Goal: Task Accomplishment & Management: Manage account settings

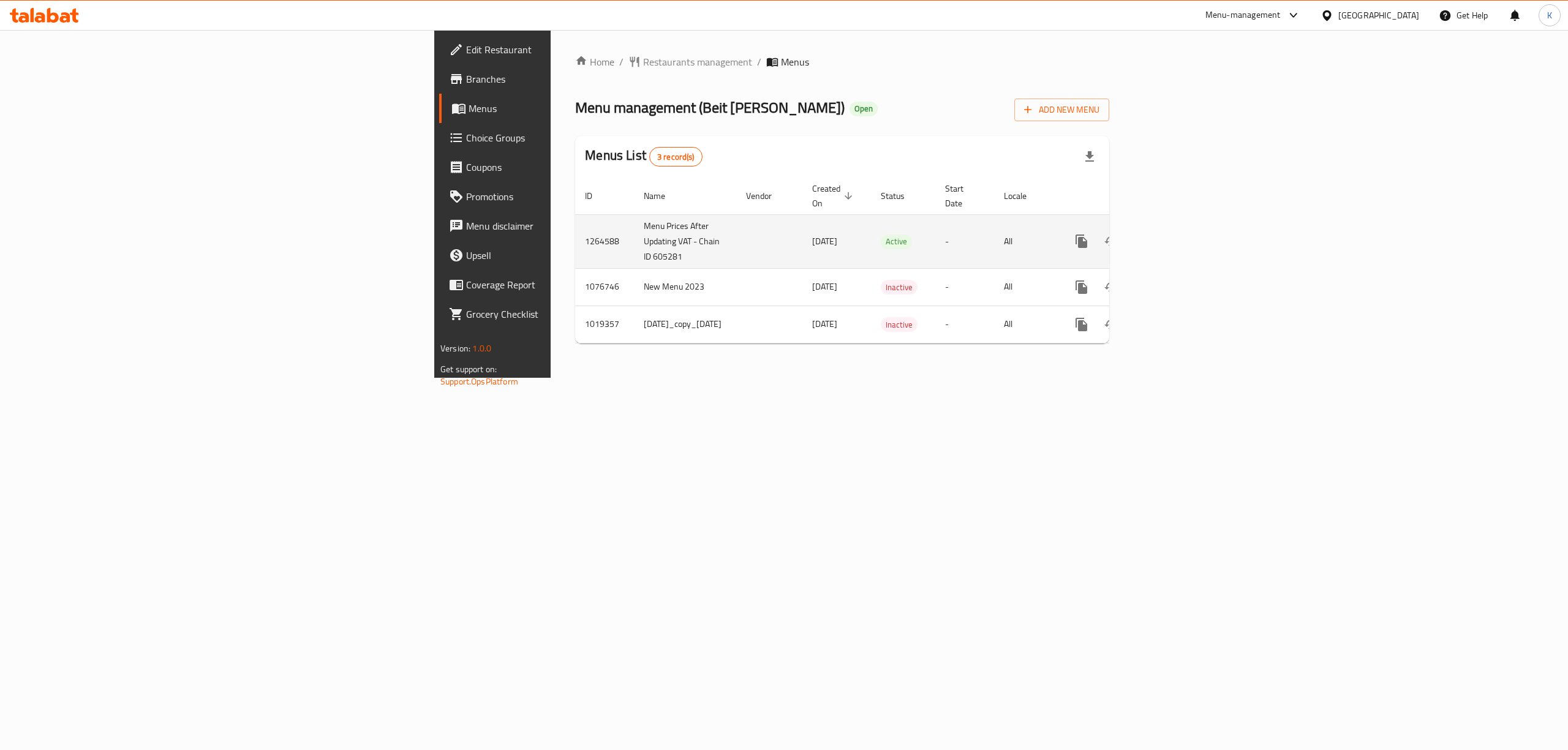
click at [1176, 235] on icon "enhanced table" at bounding box center [1169, 241] width 11 height 11
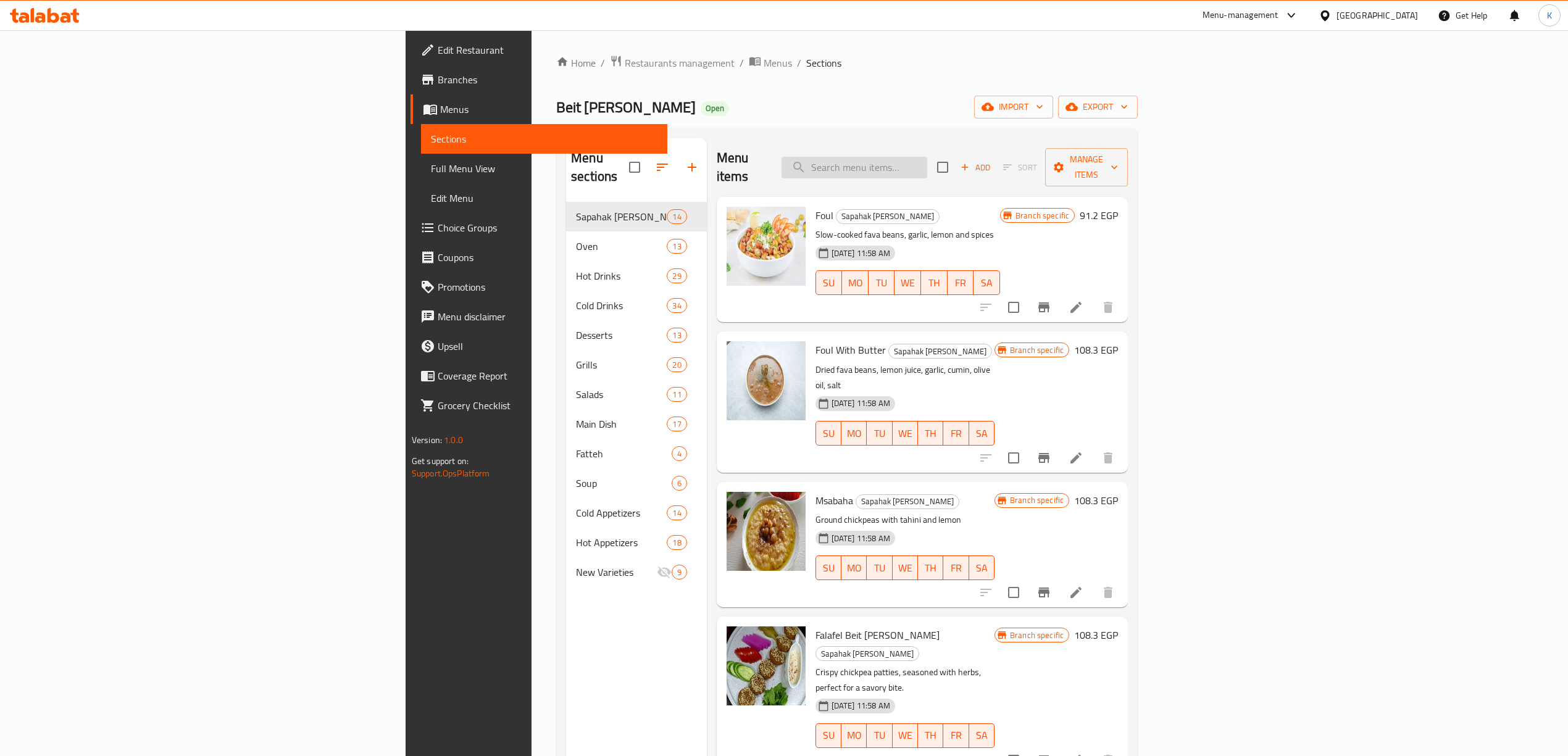
click at [928, 157] on input "search" at bounding box center [854, 167] width 146 height 21
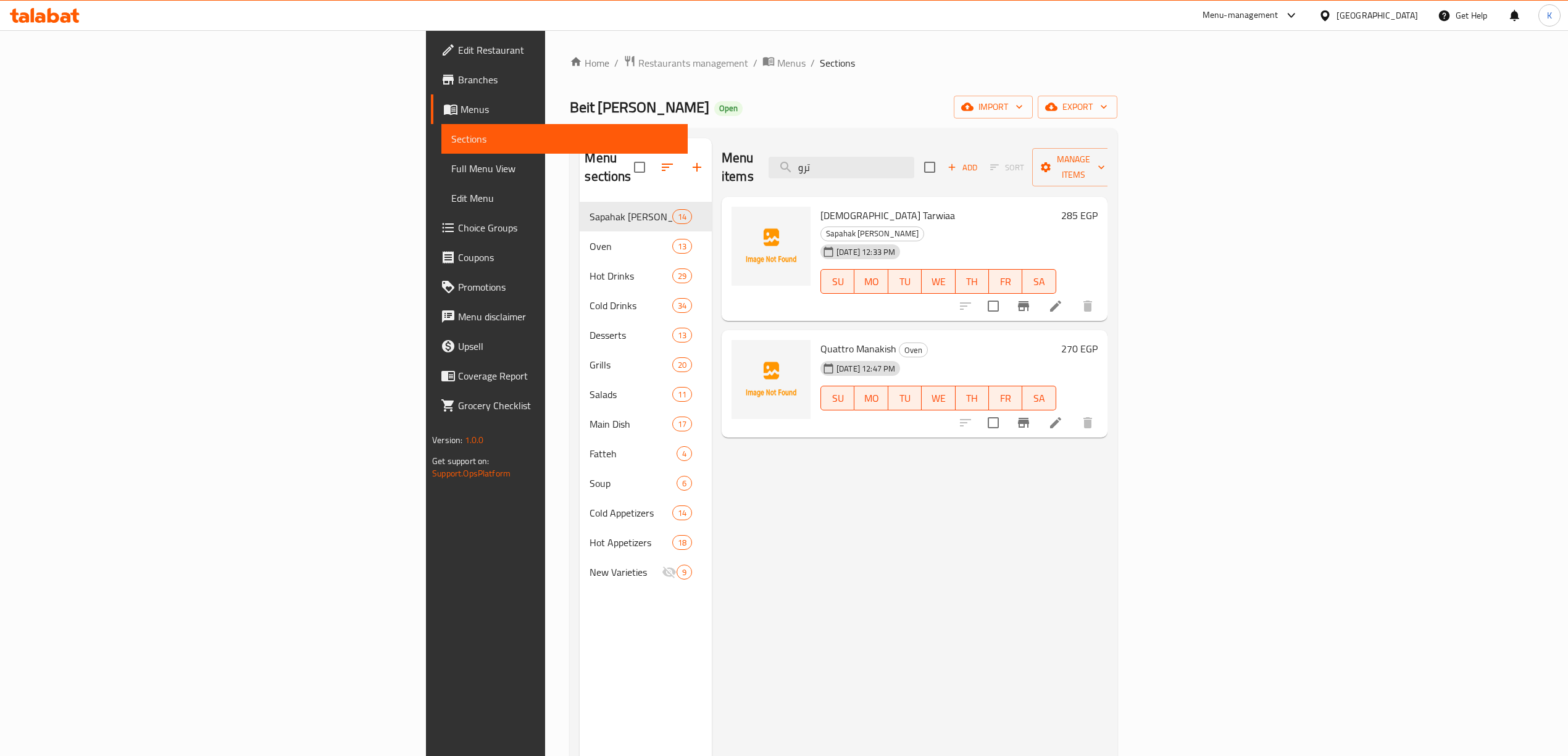
type input "ترو"
click at [1063, 299] on icon at bounding box center [1056, 306] width 15 height 15
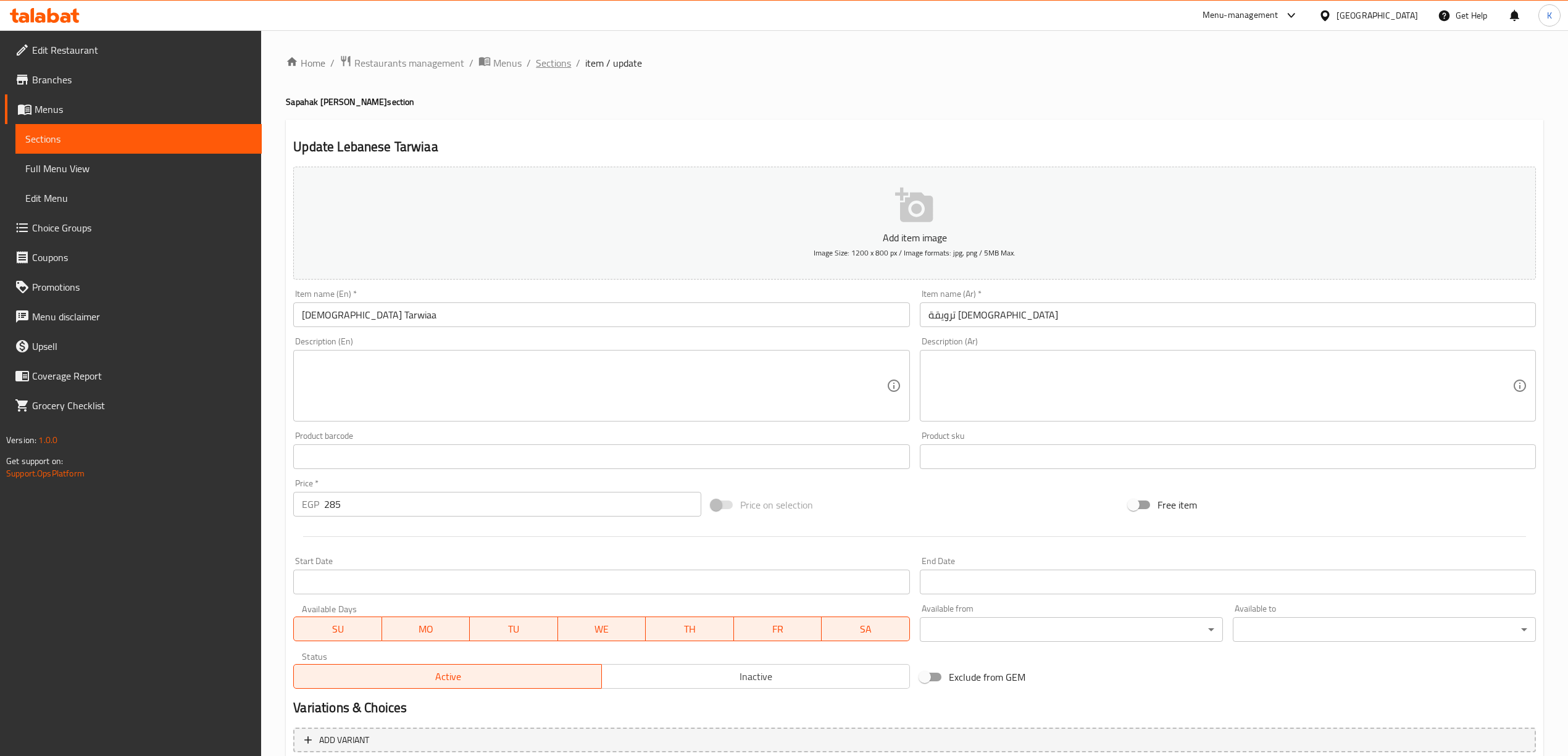
click at [561, 67] on span "Sections" at bounding box center [553, 63] width 35 height 15
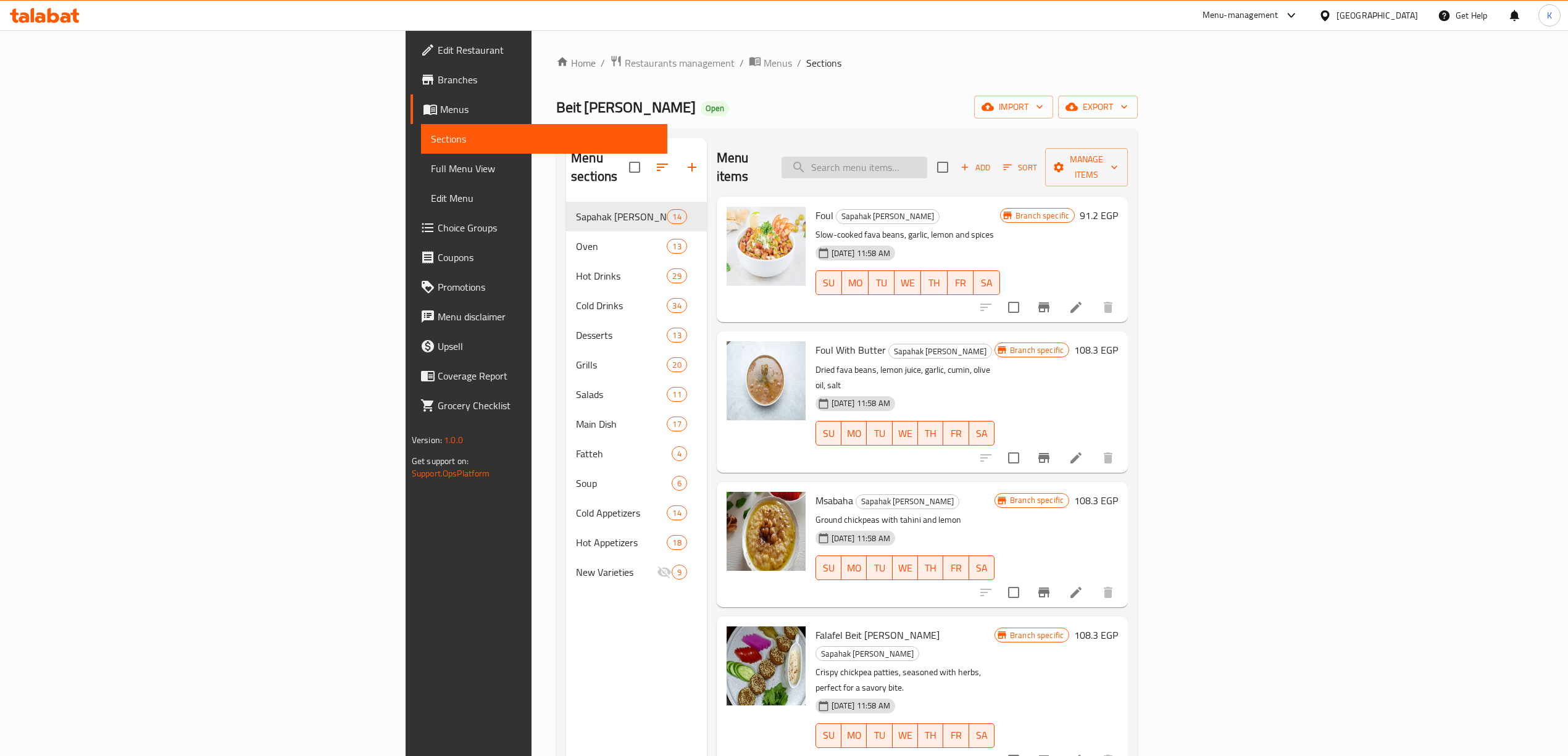
click at [928, 163] on input "search" at bounding box center [854, 167] width 146 height 21
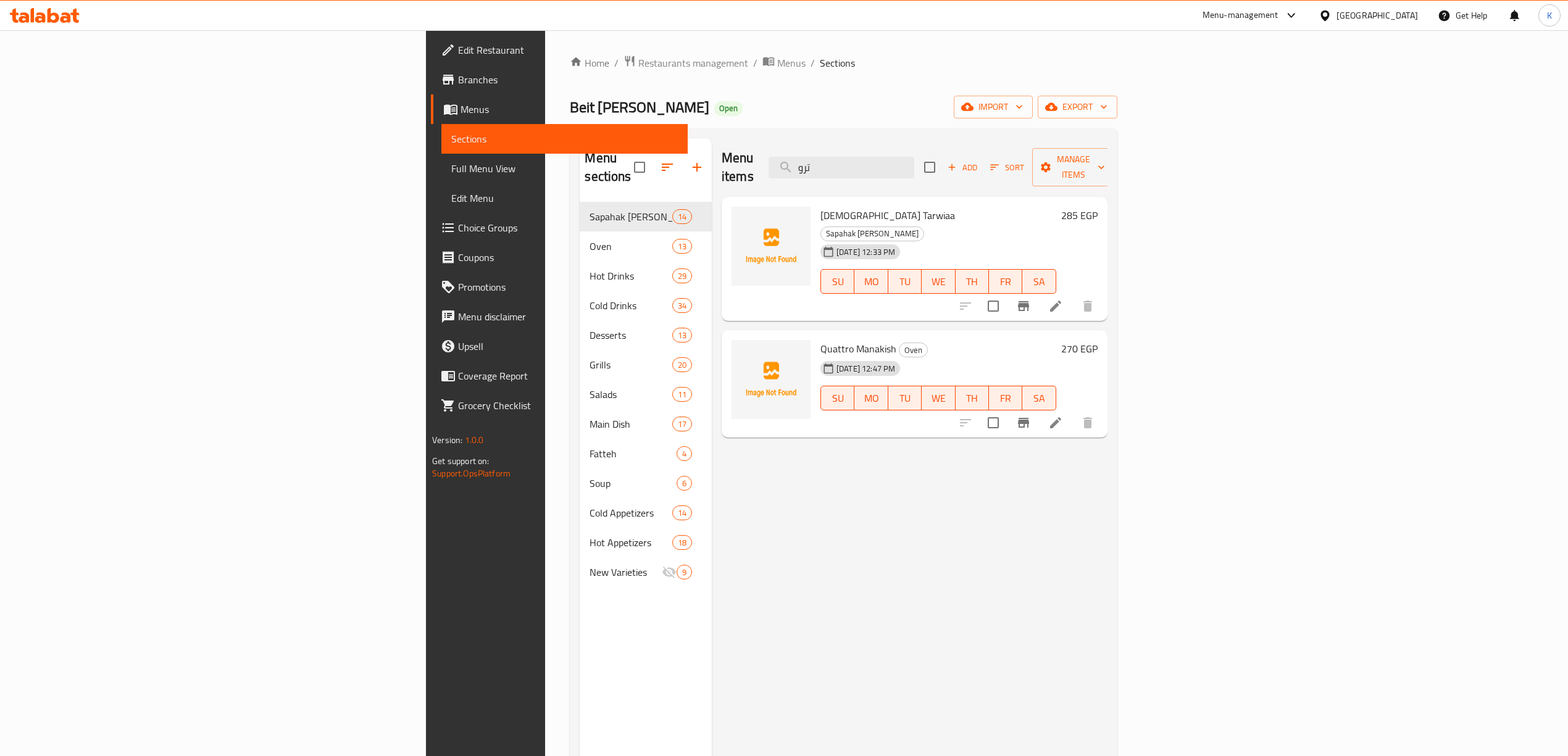
type input "ترو"
click at [1063, 299] on icon at bounding box center [1056, 306] width 15 height 15
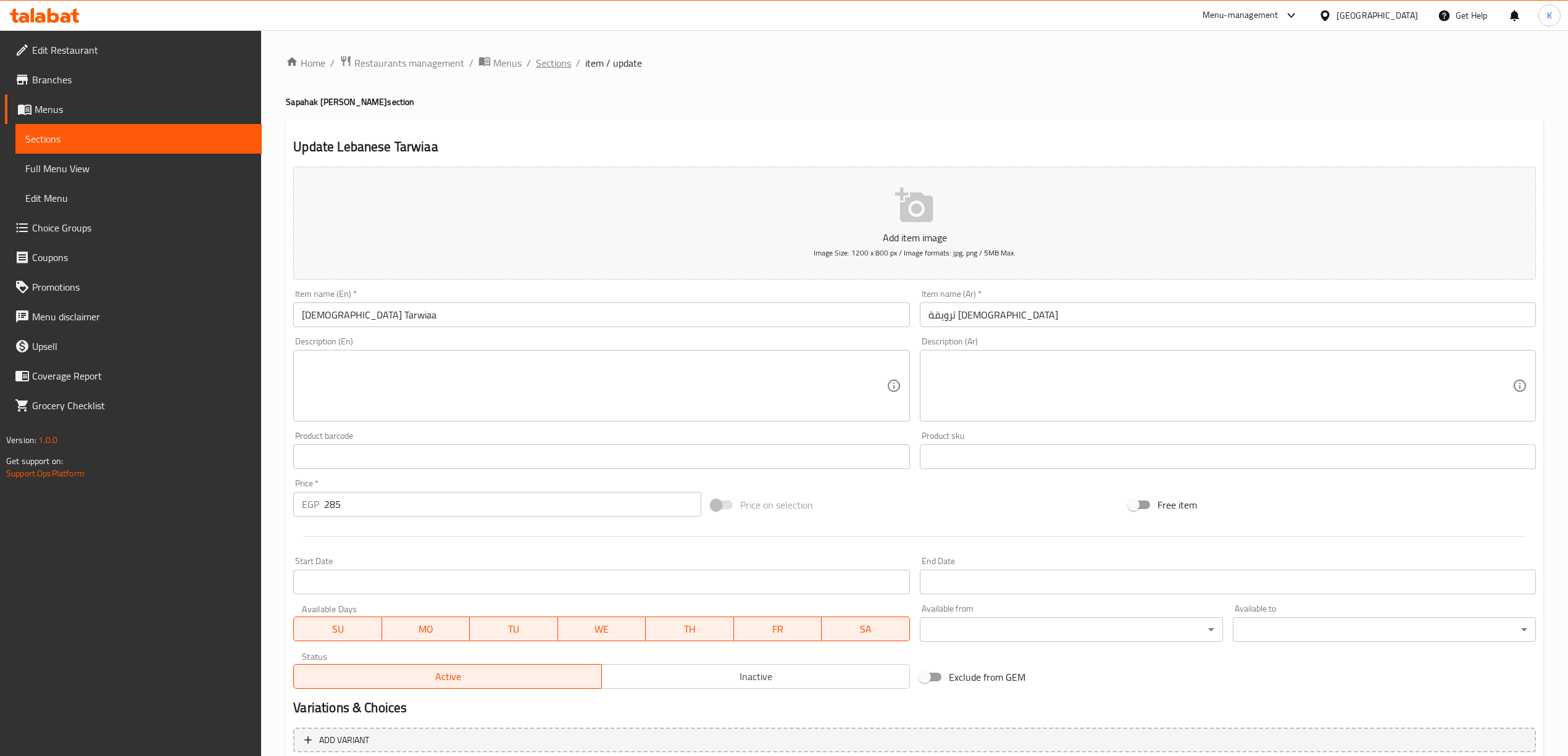
click at [559, 63] on span "Sections" at bounding box center [553, 63] width 35 height 15
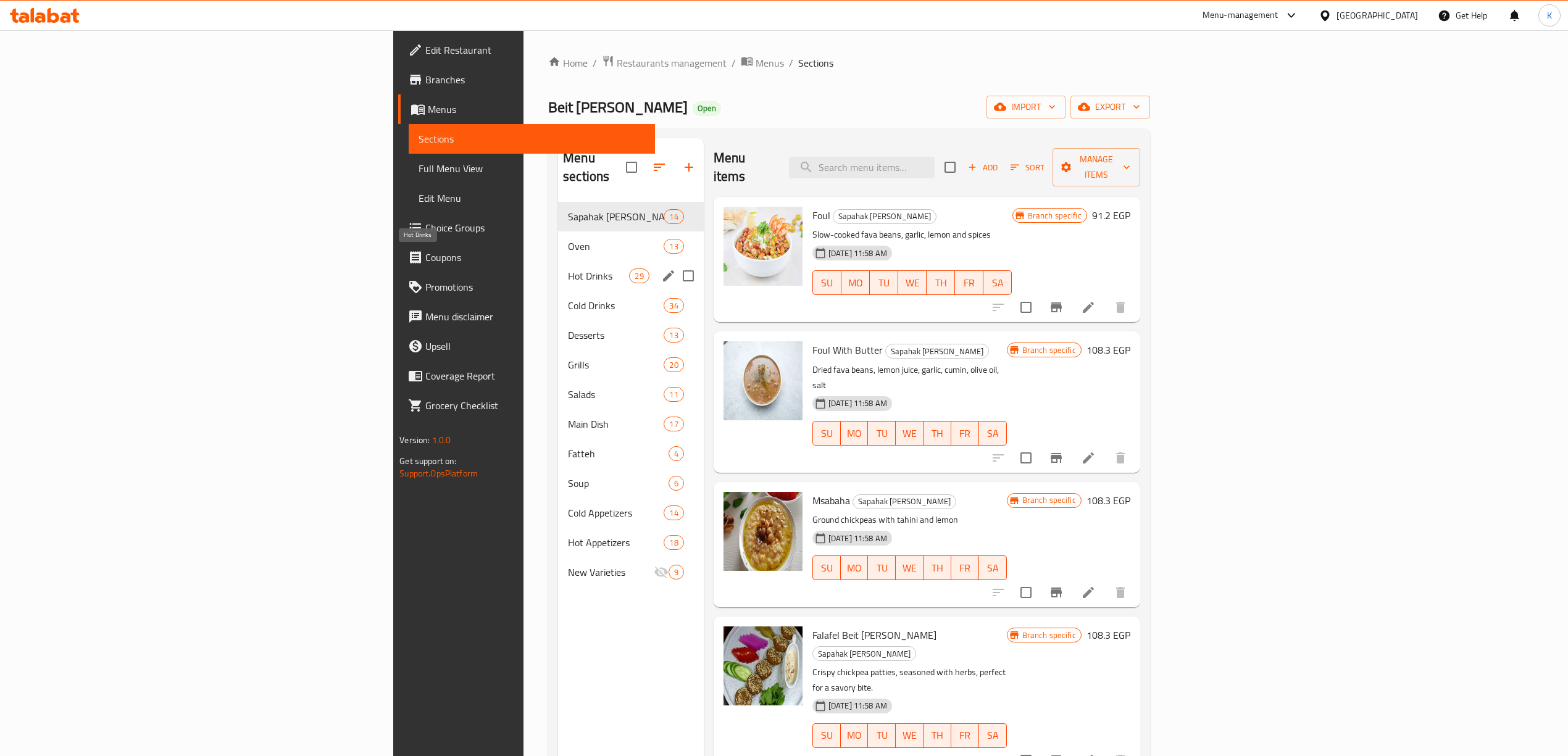
click at [568, 268] on span "Hot Drinks" at bounding box center [598, 275] width 61 height 15
click at [568, 298] on span "Cold Drinks" at bounding box center [616, 305] width 96 height 15
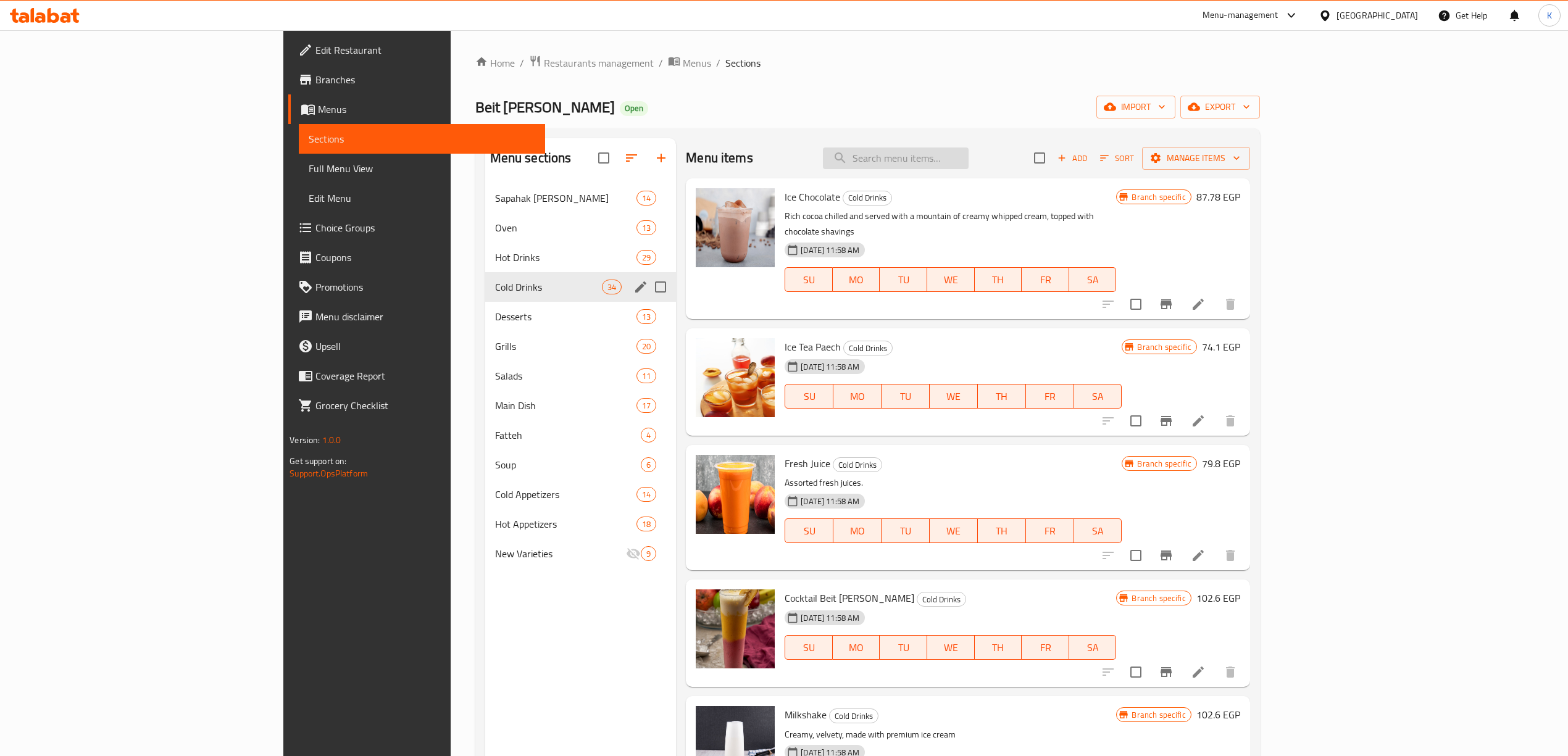
click at [969, 169] on input "search" at bounding box center [895, 158] width 146 height 21
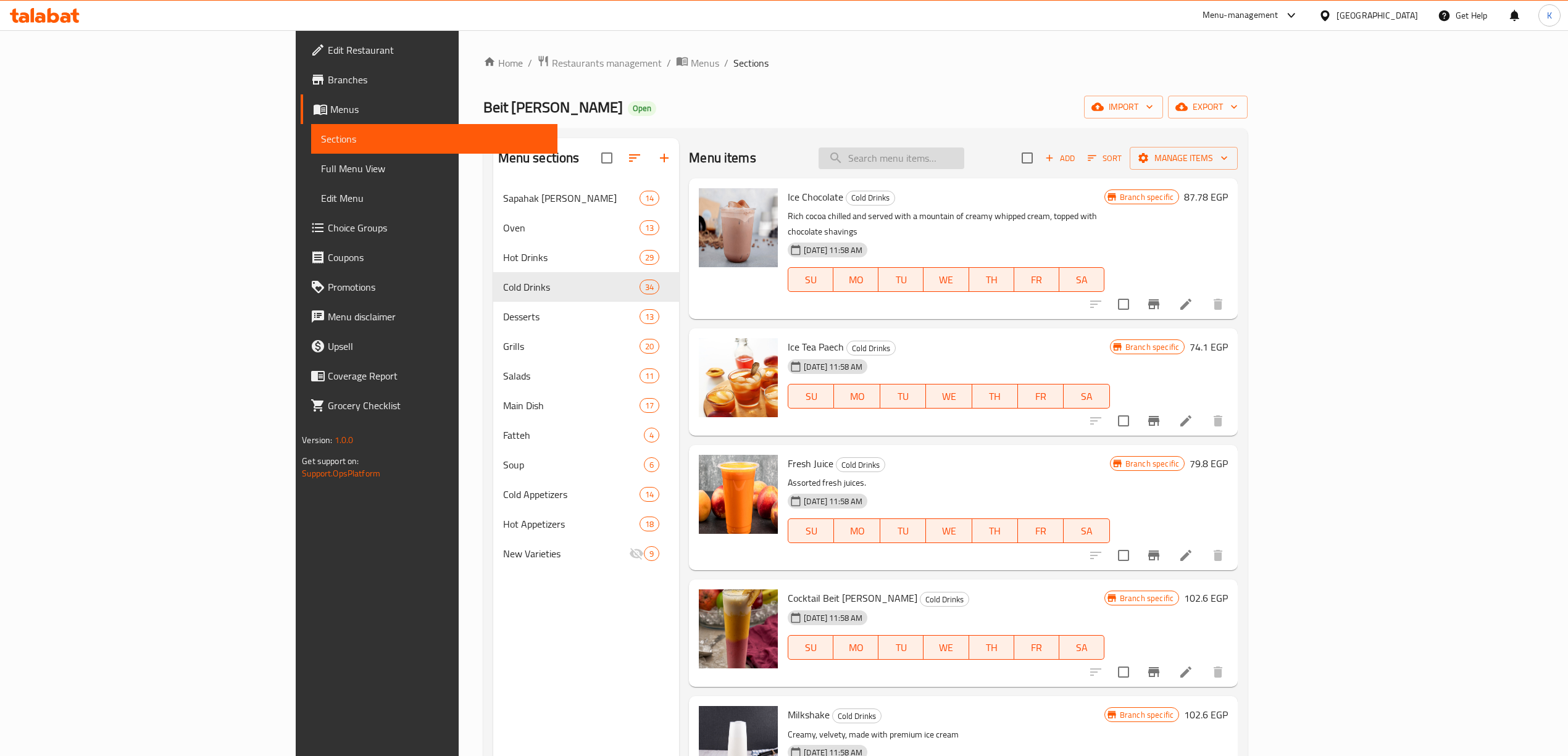
click at [964, 156] on input "search" at bounding box center [891, 158] width 146 height 21
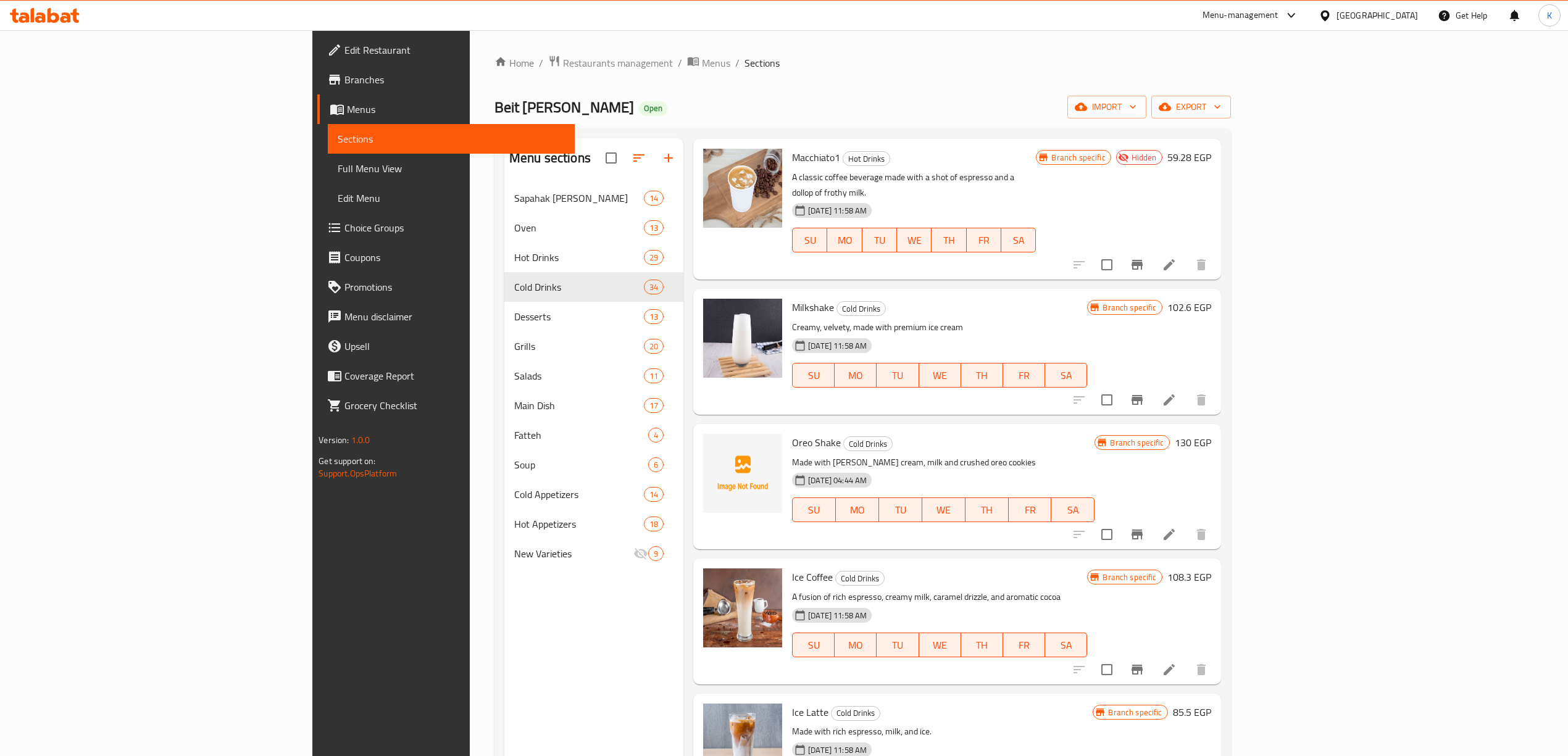
scroll to position [740, 0]
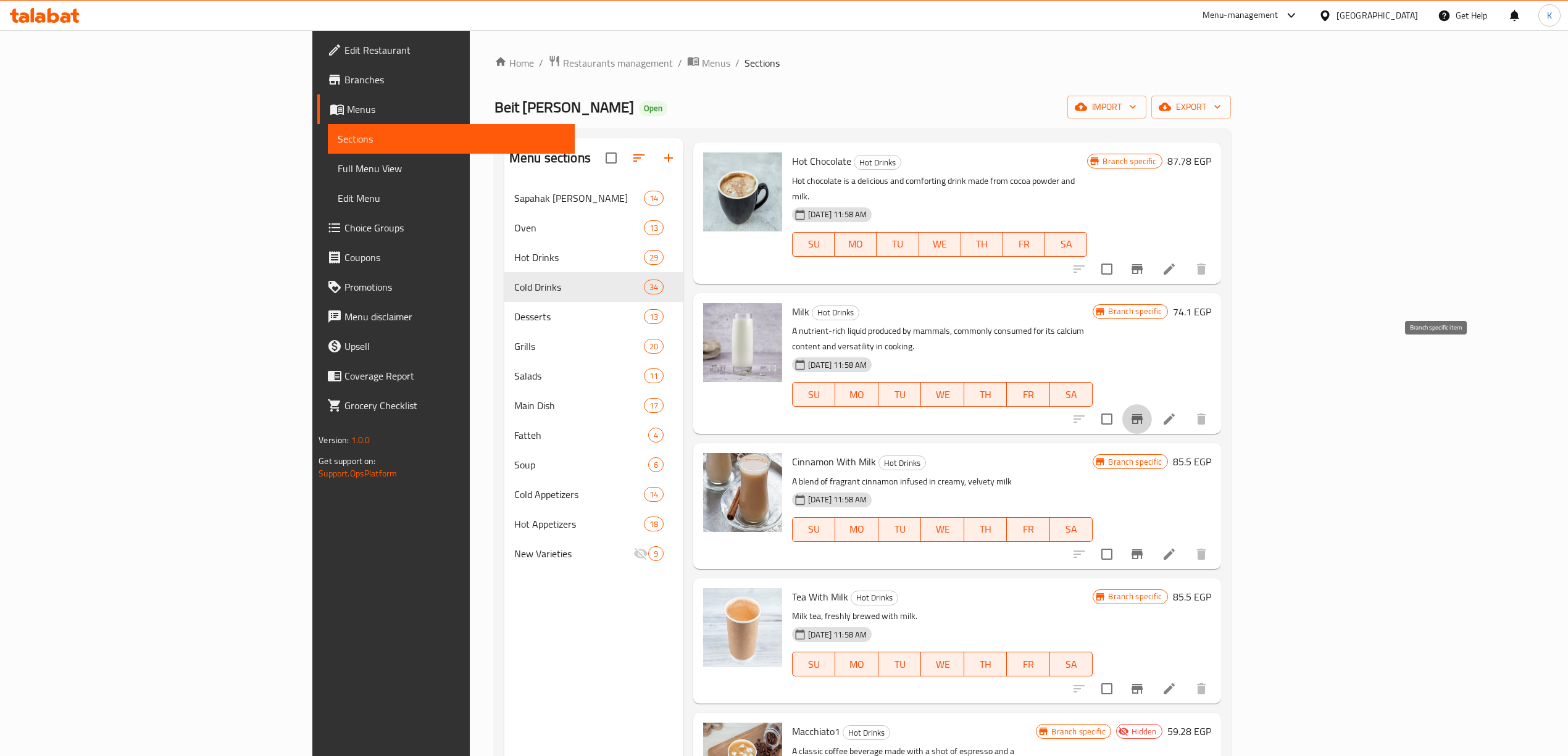
click at [1143, 414] on icon "Branch-specific-item" at bounding box center [1137, 418] width 11 height 10
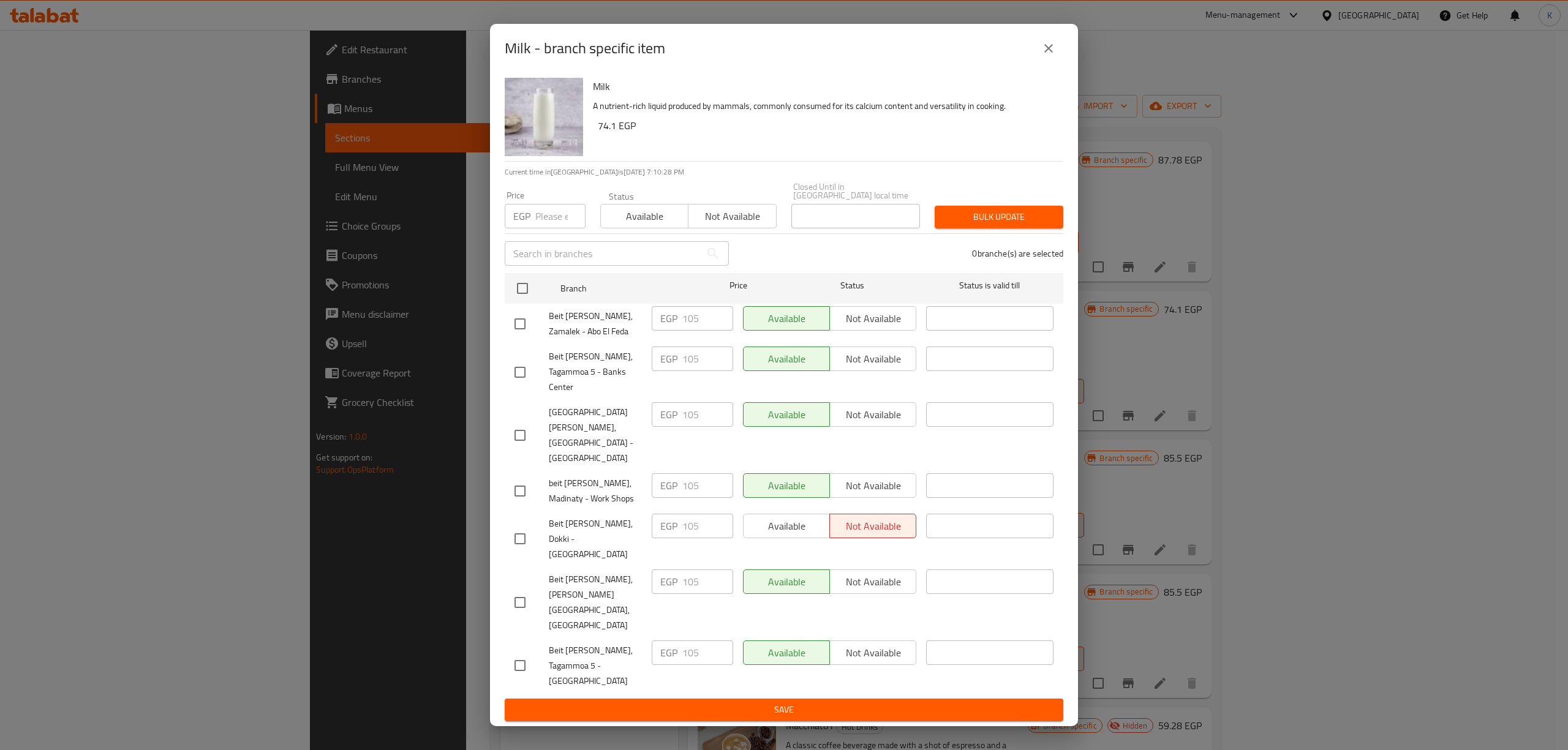
click at [1044, 56] on icon "close" at bounding box center [1049, 48] width 15 height 15
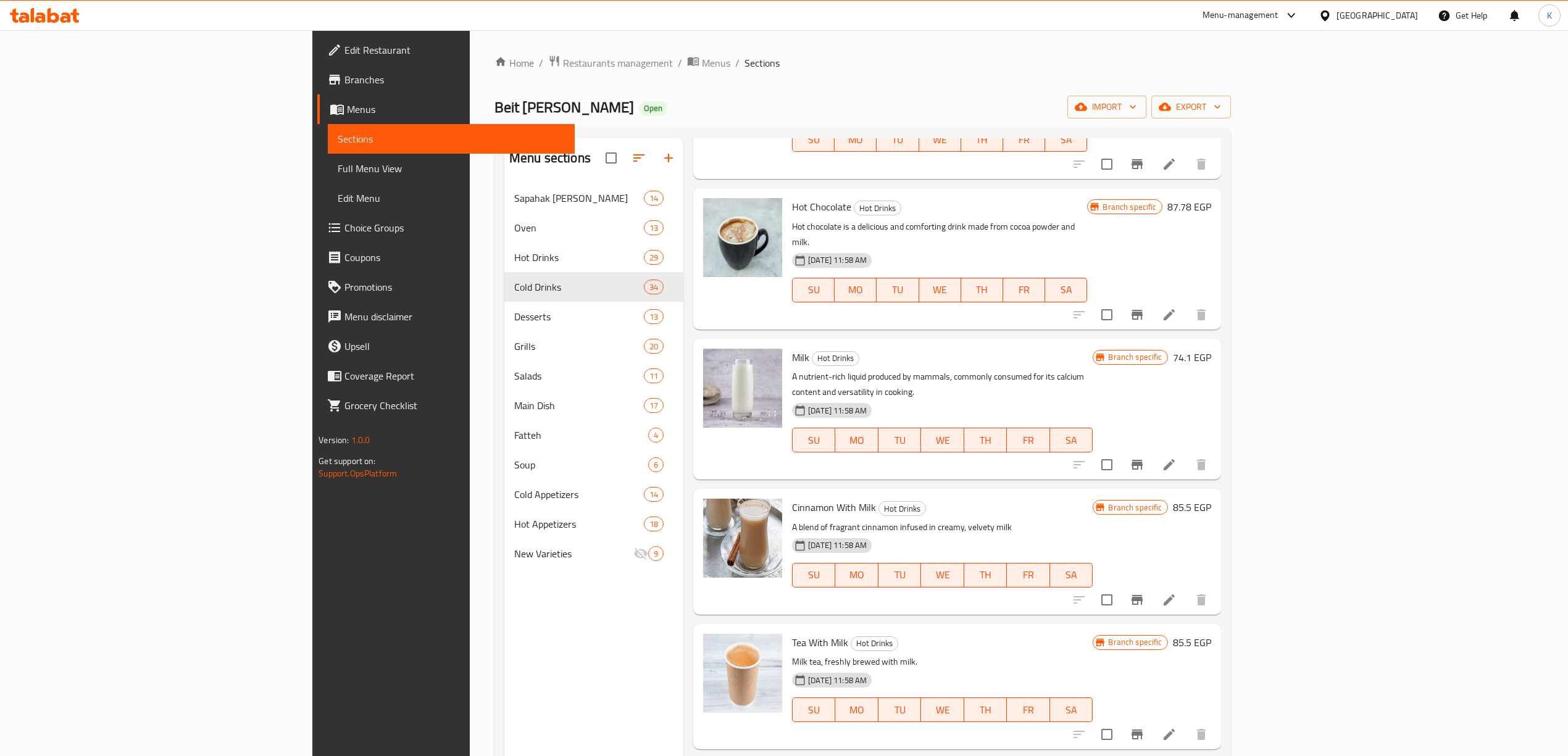
scroll to position [658, 0]
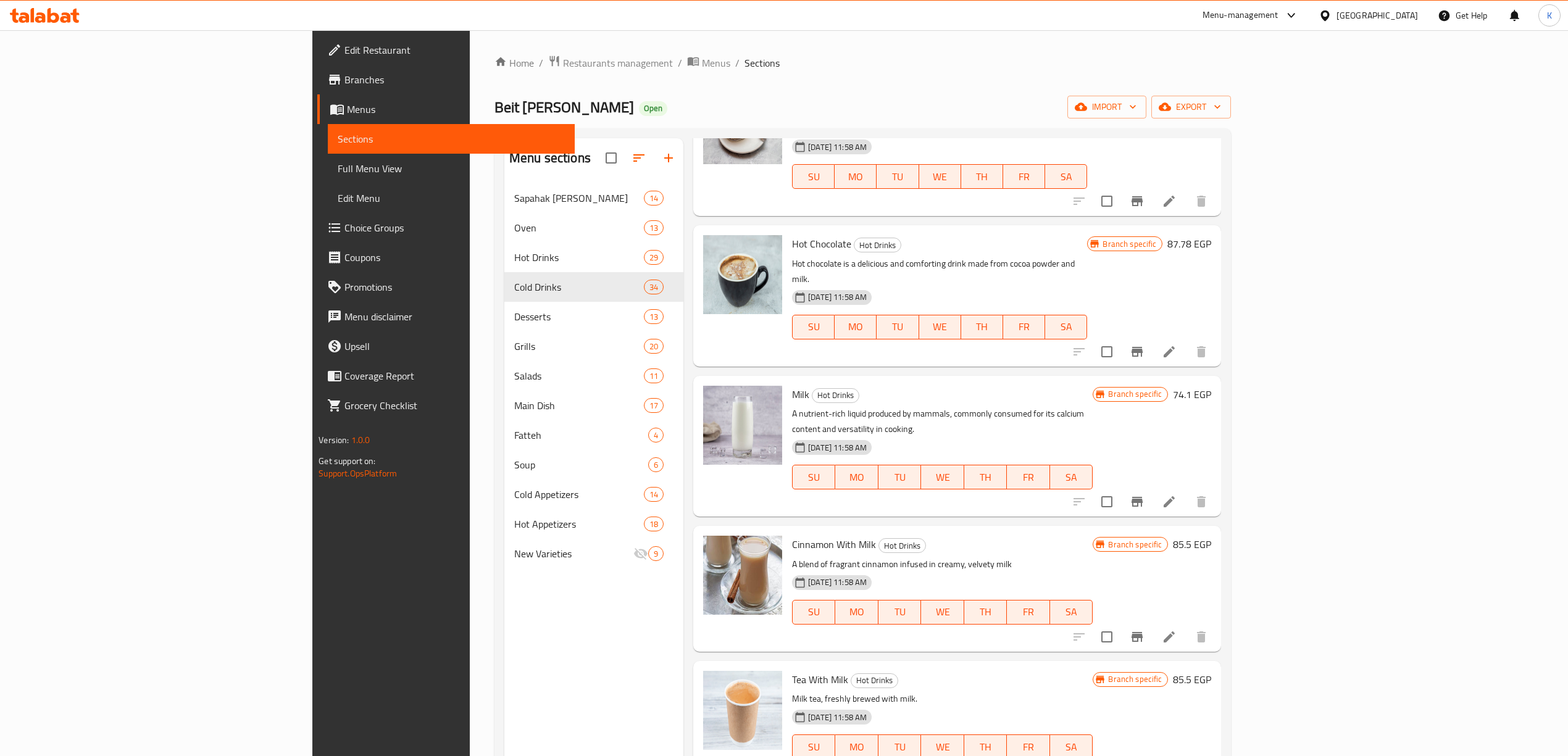
click at [1143, 497] on icon "Branch-specific-item" at bounding box center [1137, 501] width 11 height 10
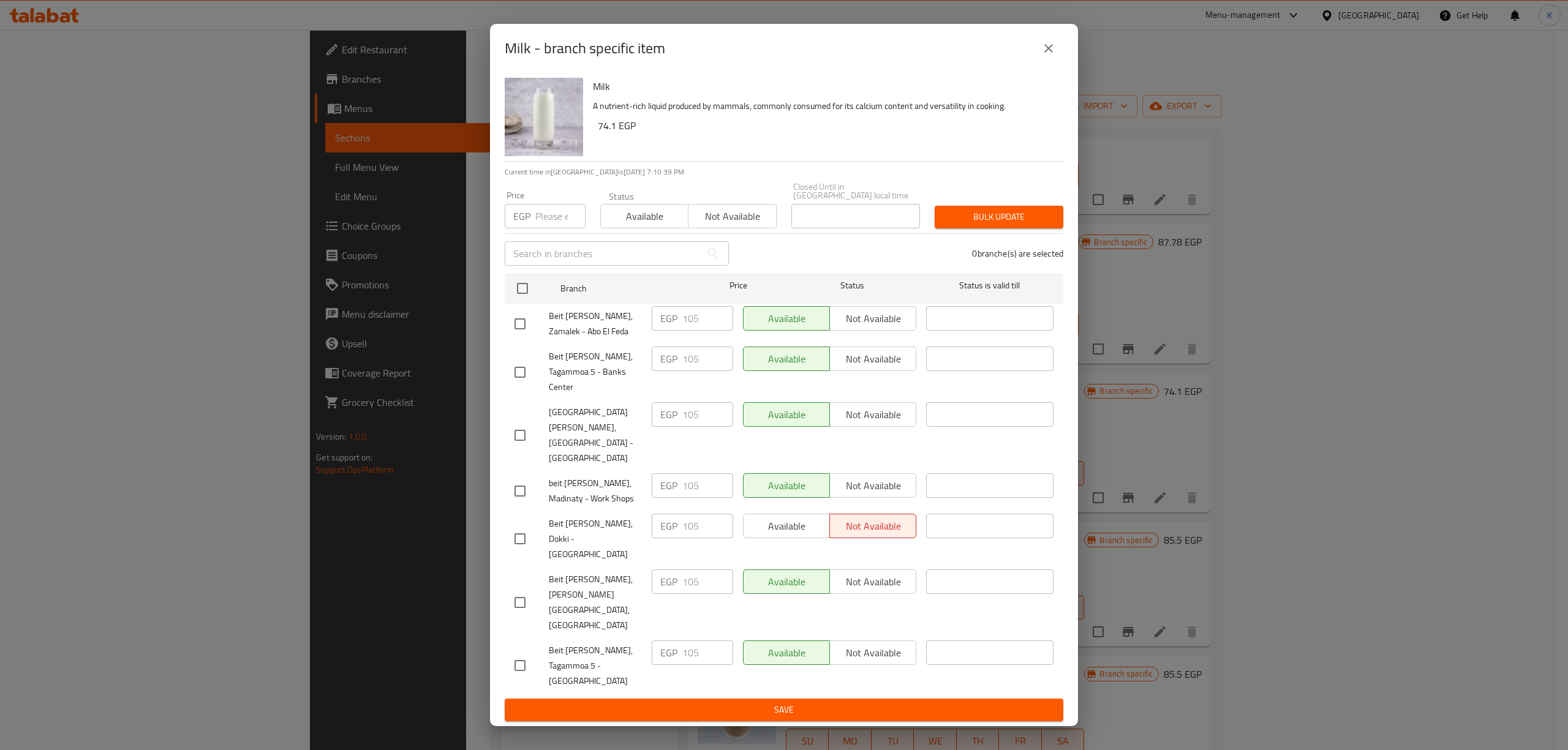
click at [1045, 56] on icon "close" at bounding box center [1049, 48] width 15 height 15
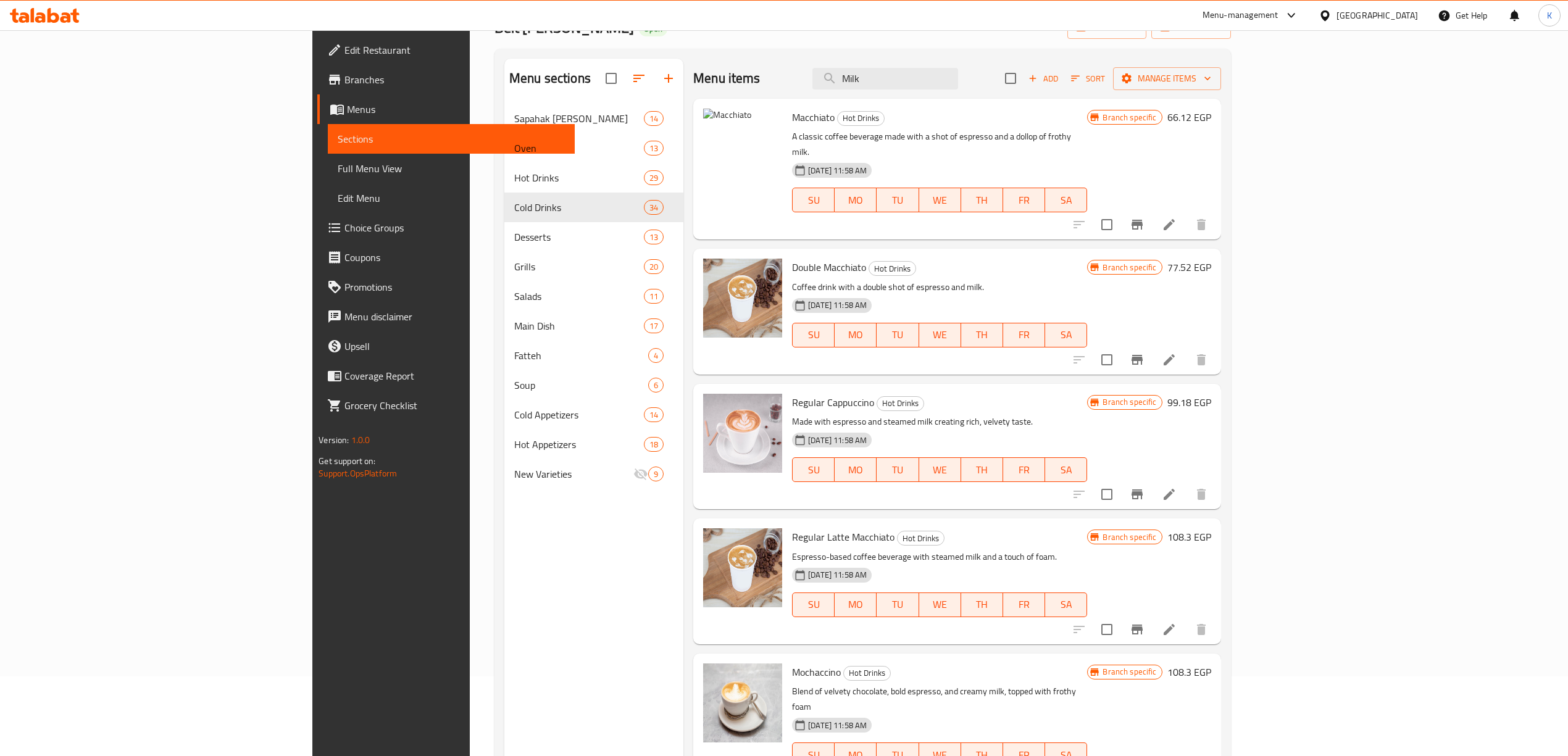
scroll to position [0, 0]
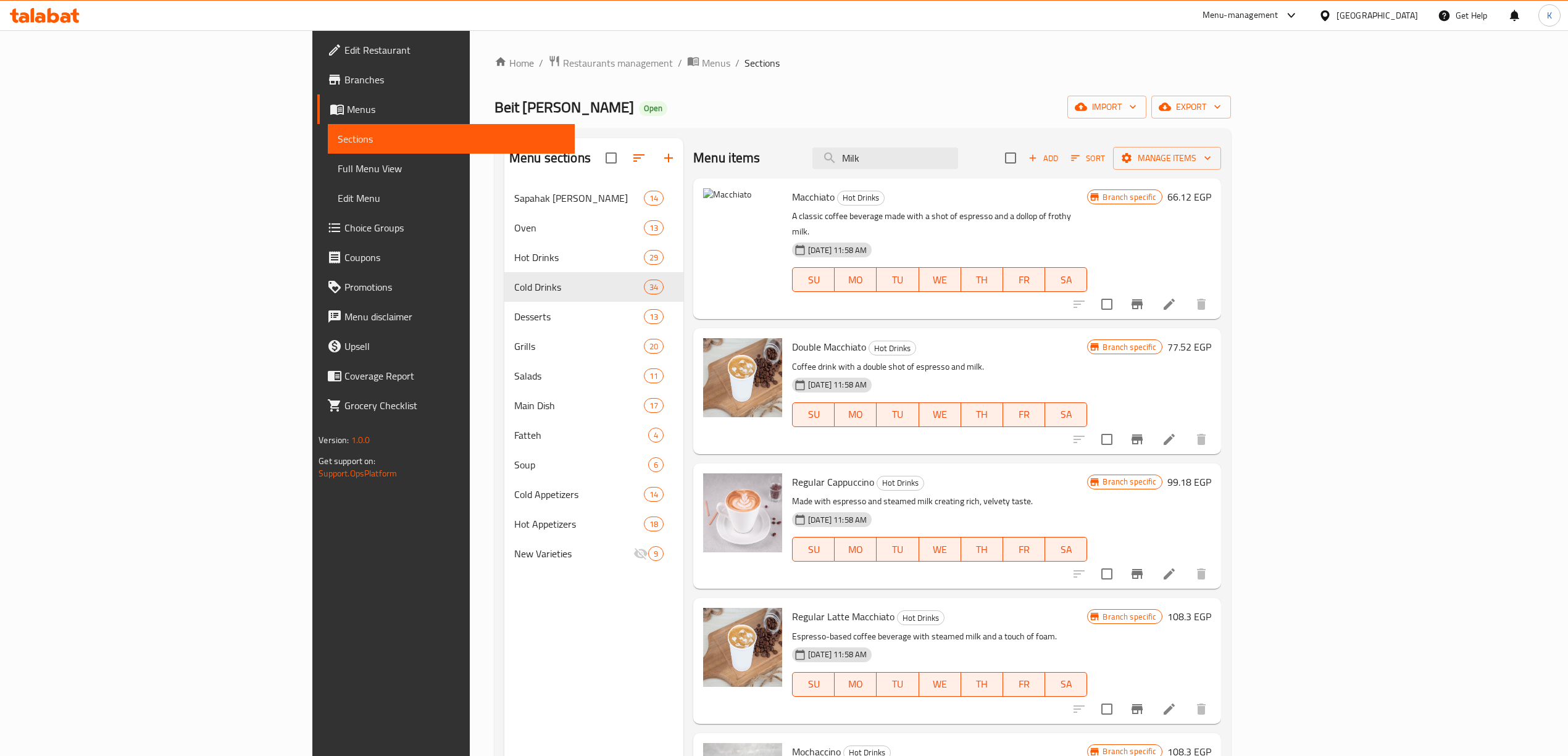
drag, startPoint x: 1011, startPoint y: 163, endPoint x: 521, endPoint y: 136, distance: 490.7
click at [549, 144] on div "Menu sections Sapahak [PERSON_NAME] 14 Oven 13 Hot Drinks 29 Cold Drinks 34 Des…" at bounding box center [863, 516] width 717 height 756
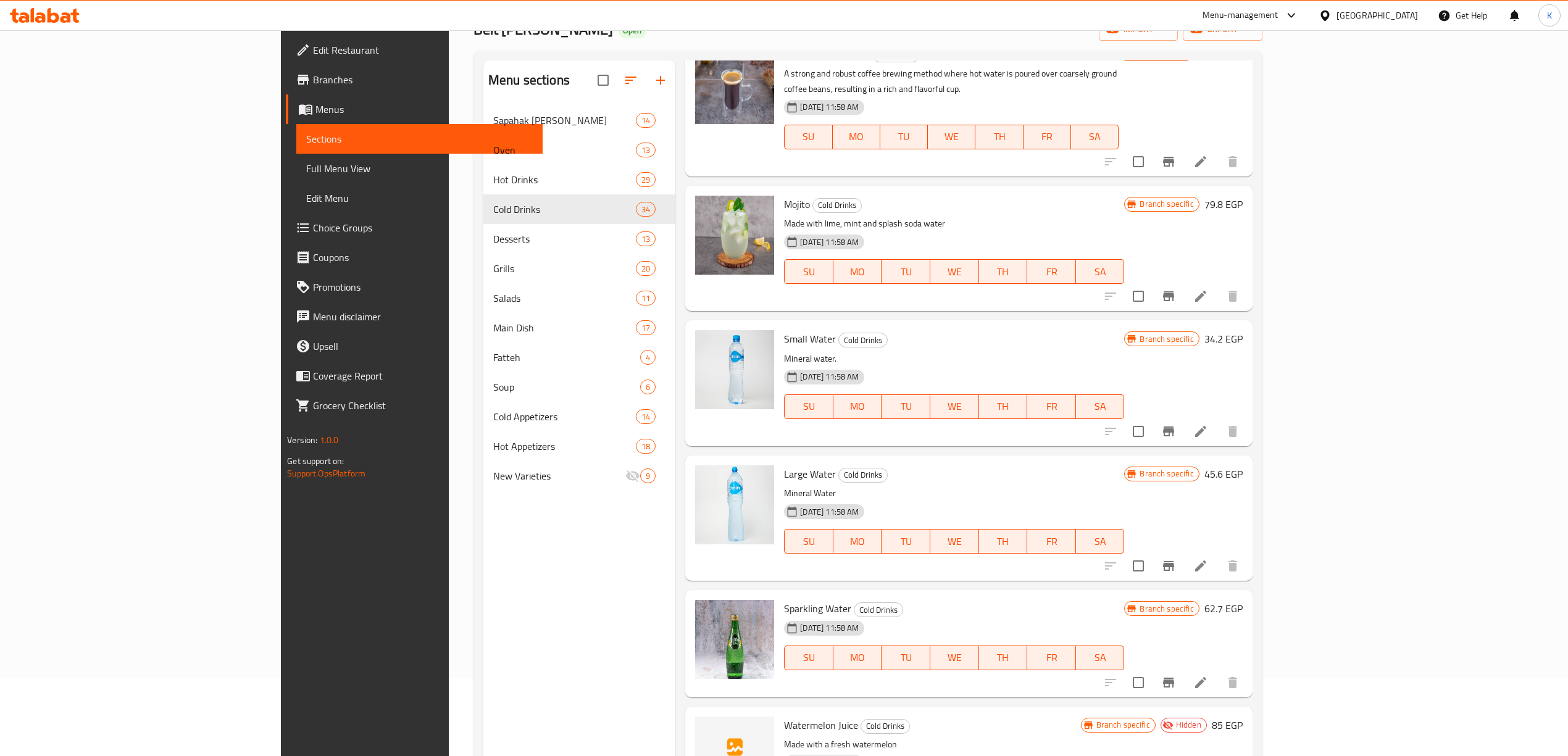
scroll to position [173, 0]
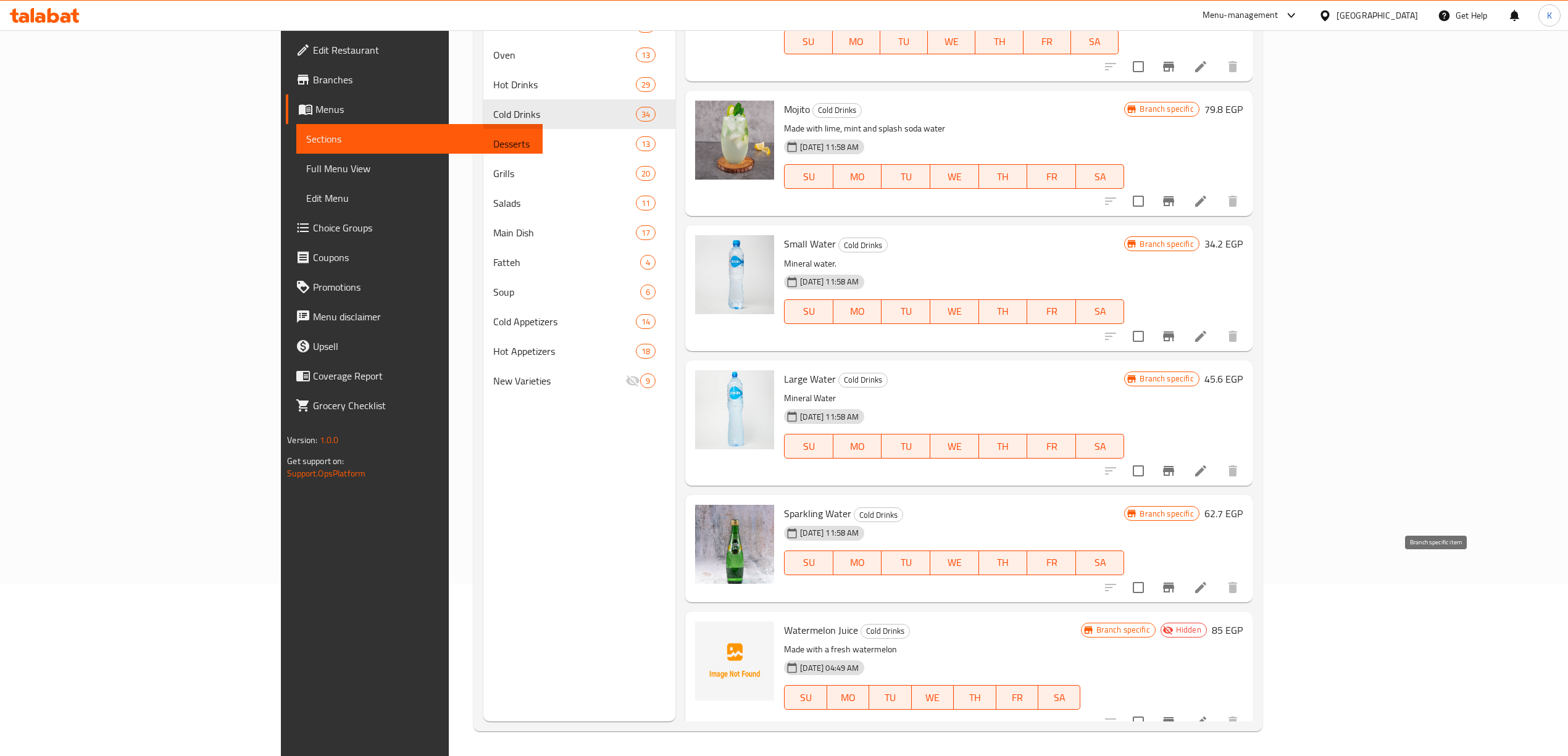
click at [1176, 580] on icon "Branch-specific-item" at bounding box center [1168, 587] width 15 height 15
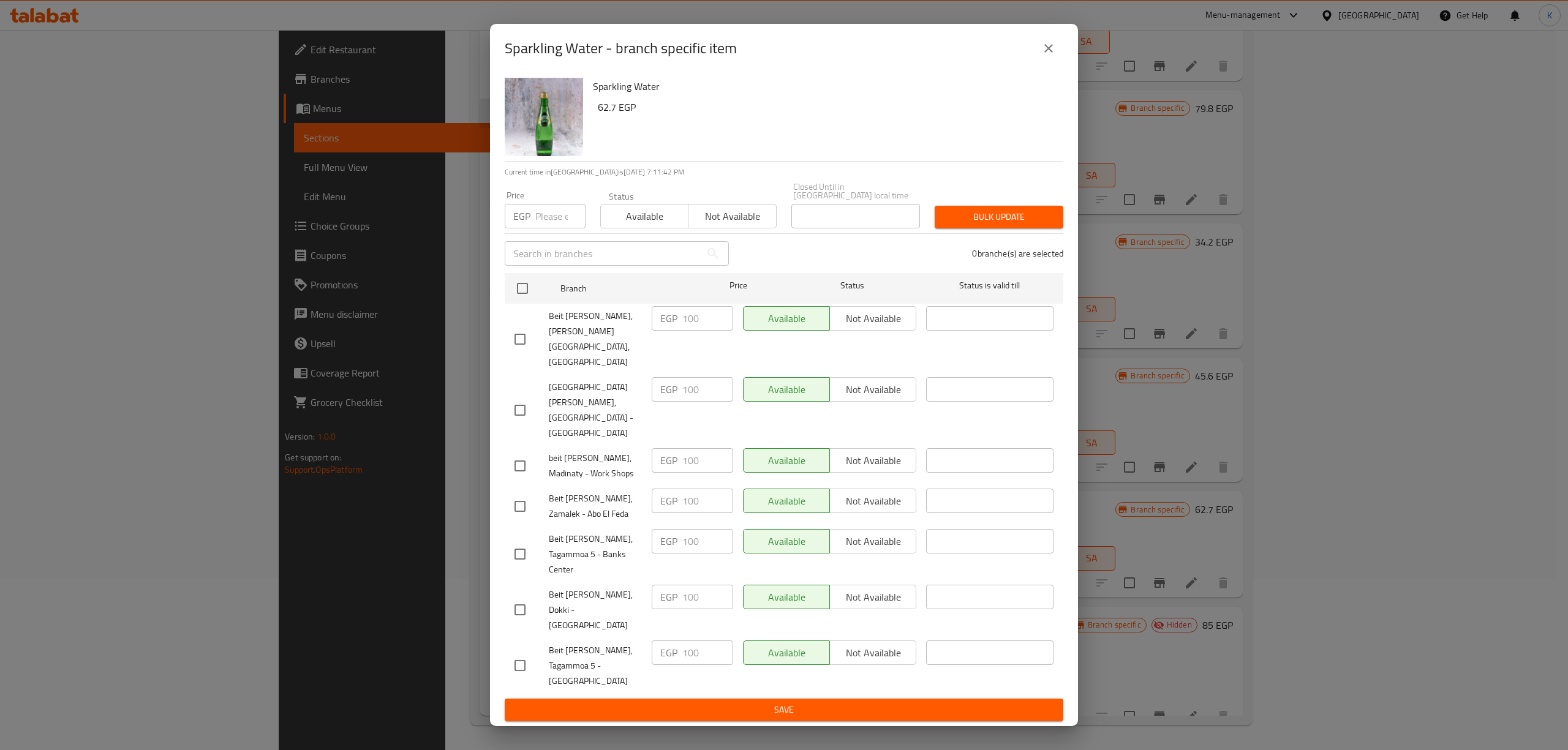
click at [1059, 63] on button "close" at bounding box center [1049, 48] width 30 height 30
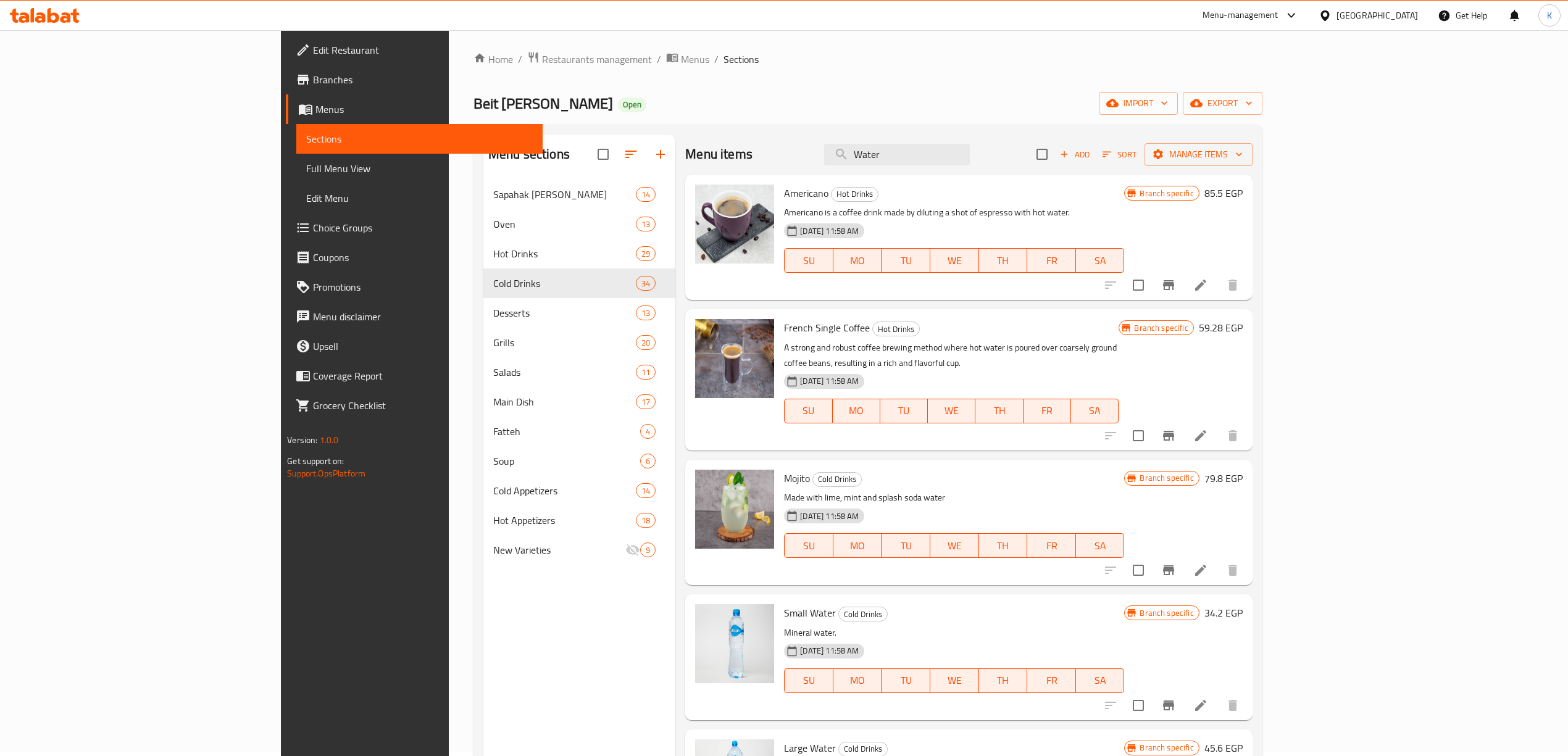
scroll to position [0, 0]
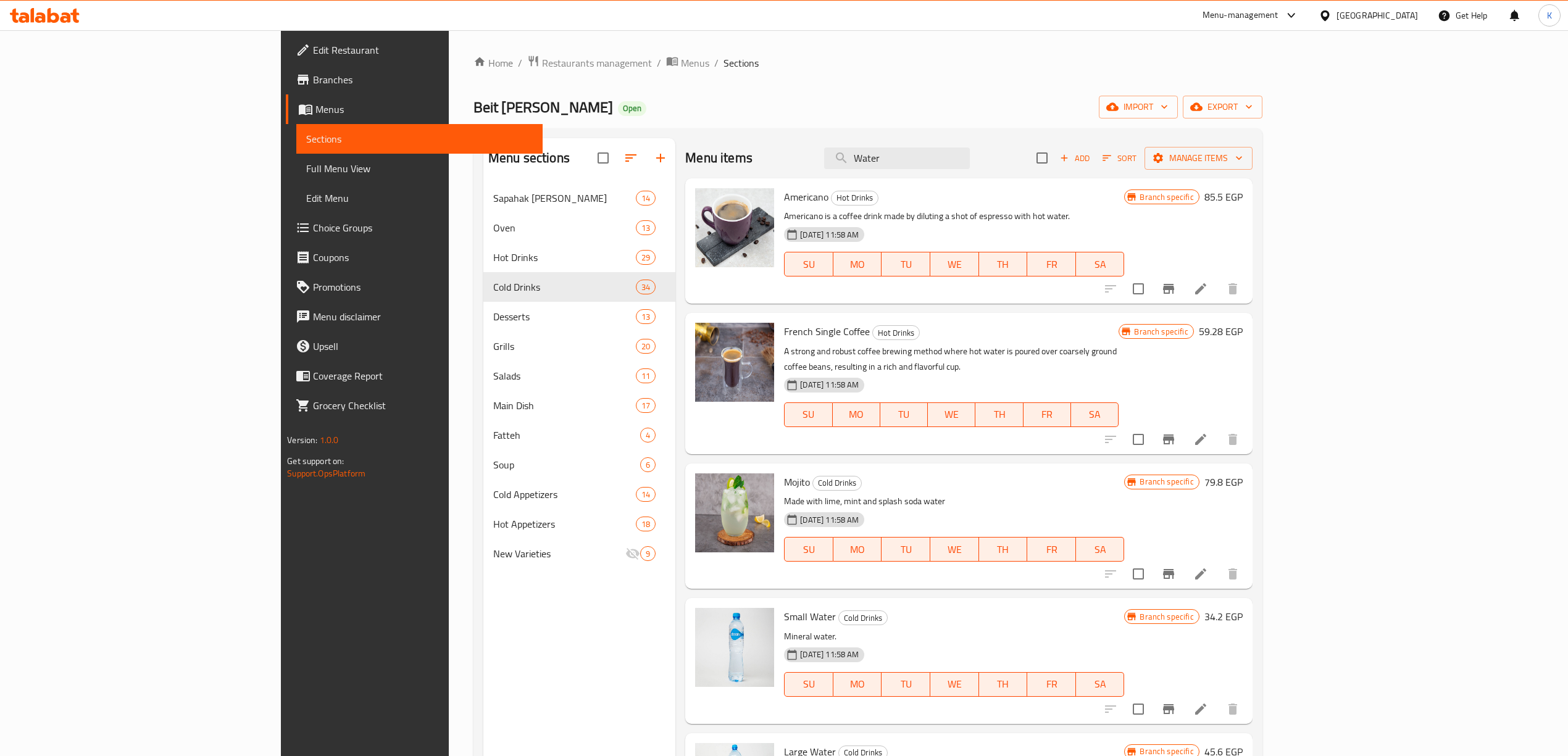
drag, startPoint x: 847, startPoint y: 133, endPoint x: 691, endPoint y: 102, distance: 159.1
click at [695, 106] on div "Home / Restaurants management / Menus / Sections Beit [PERSON_NAME] Open import…" at bounding box center [868, 479] width 789 height 849
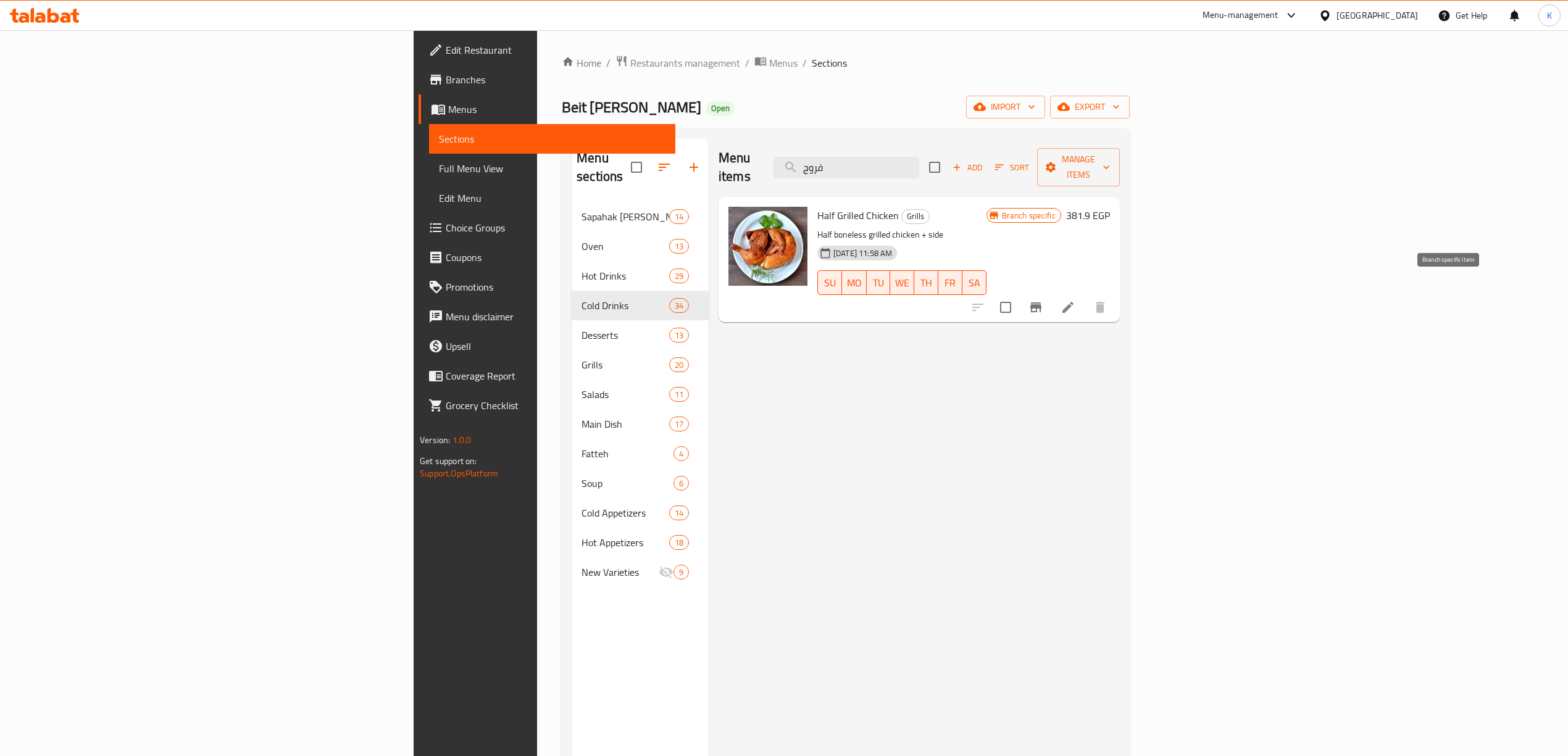
click at [1043, 300] on icon "Branch-specific-item" at bounding box center [1036, 307] width 15 height 15
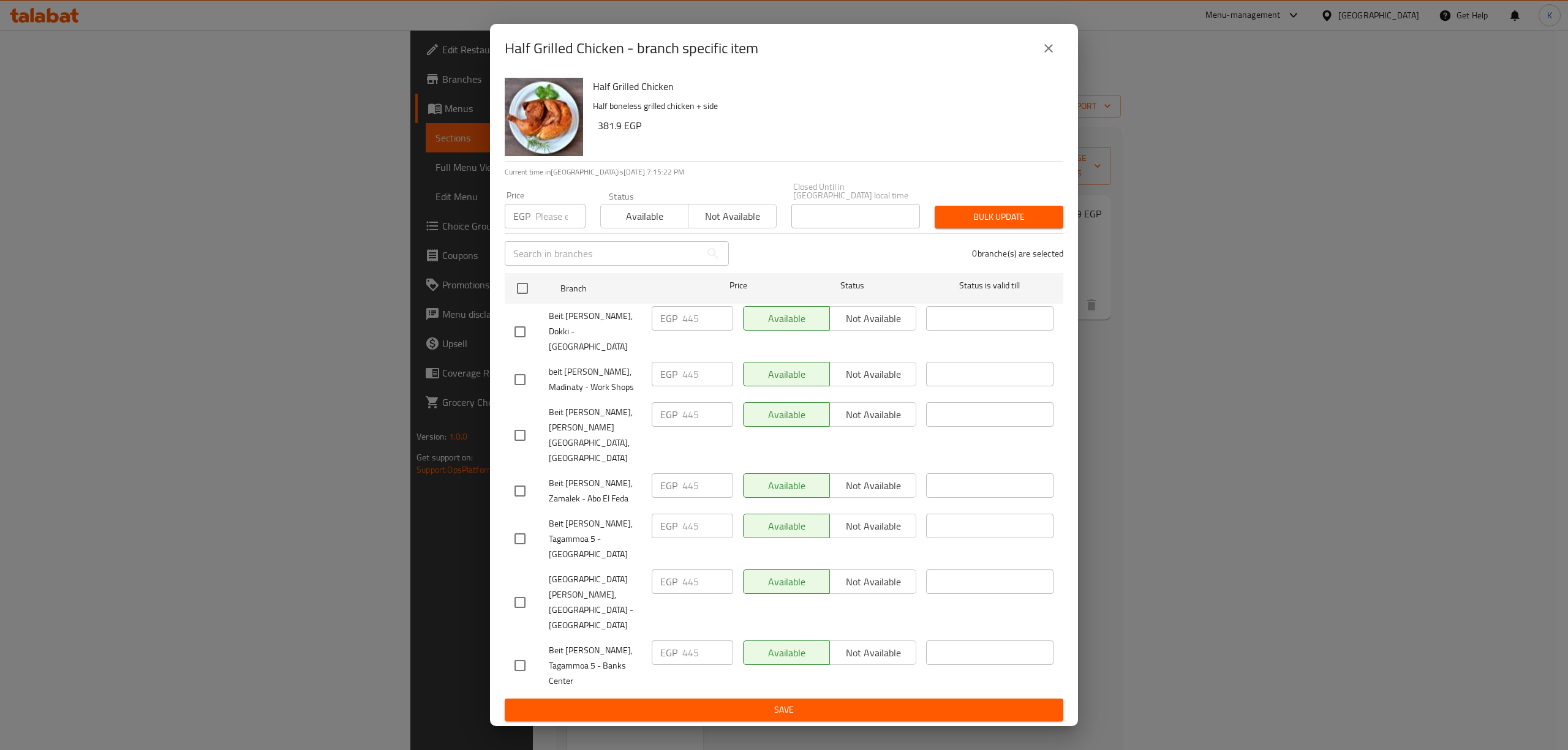
click at [1051, 56] on icon "close" at bounding box center [1049, 48] width 15 height 15
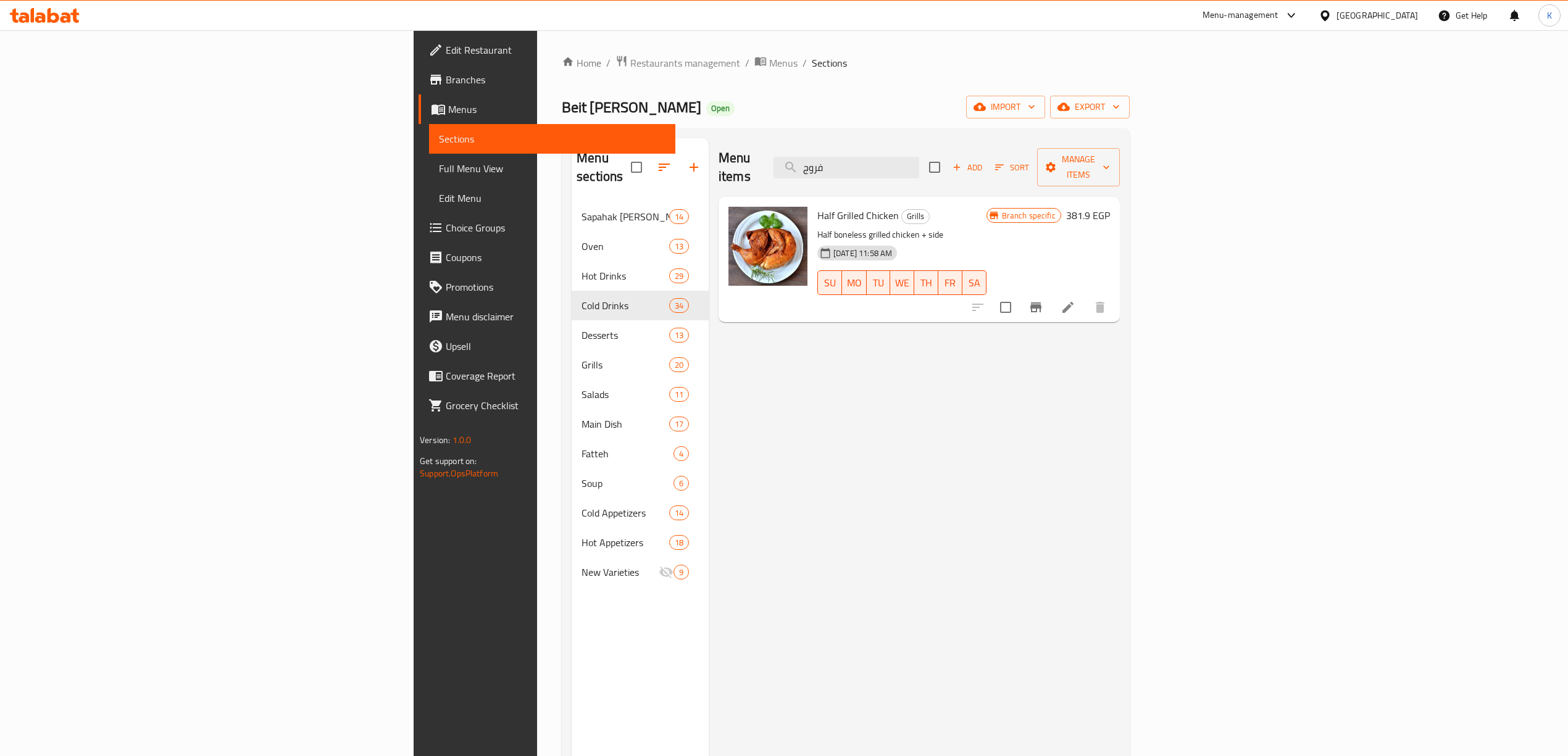
drag, startPoint x: 997, startPoint y: 164, endPoint x: 655, endPoint y: 163, distance: 342.0
click at [719, 163] on div "Menu items فروج Add Sort Manage items" at bounding box center [919, 167] width 401 height 59
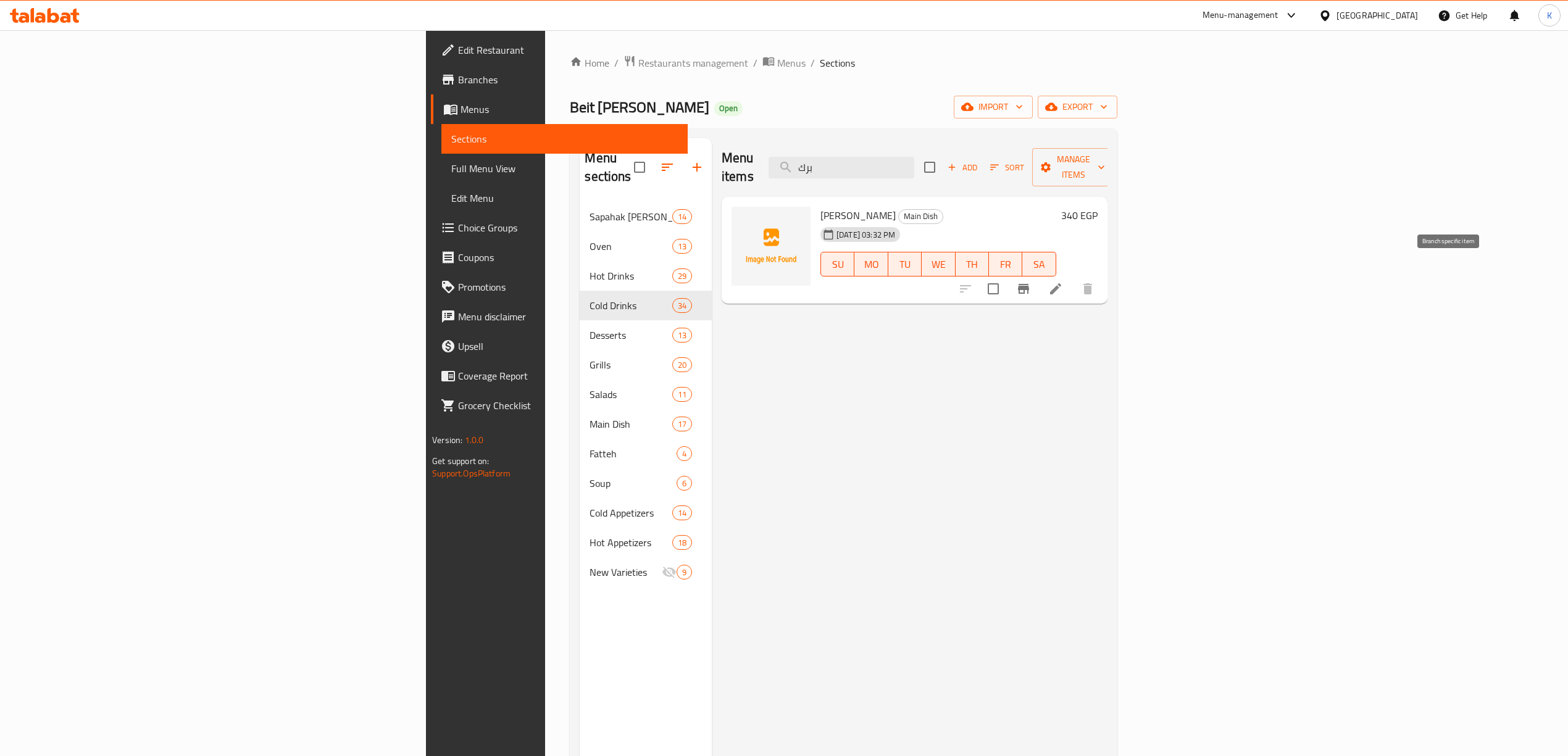
click at [1038, 279] on button "Branch-specific-item" at bounding box center [1024, 289] width 30 height 30
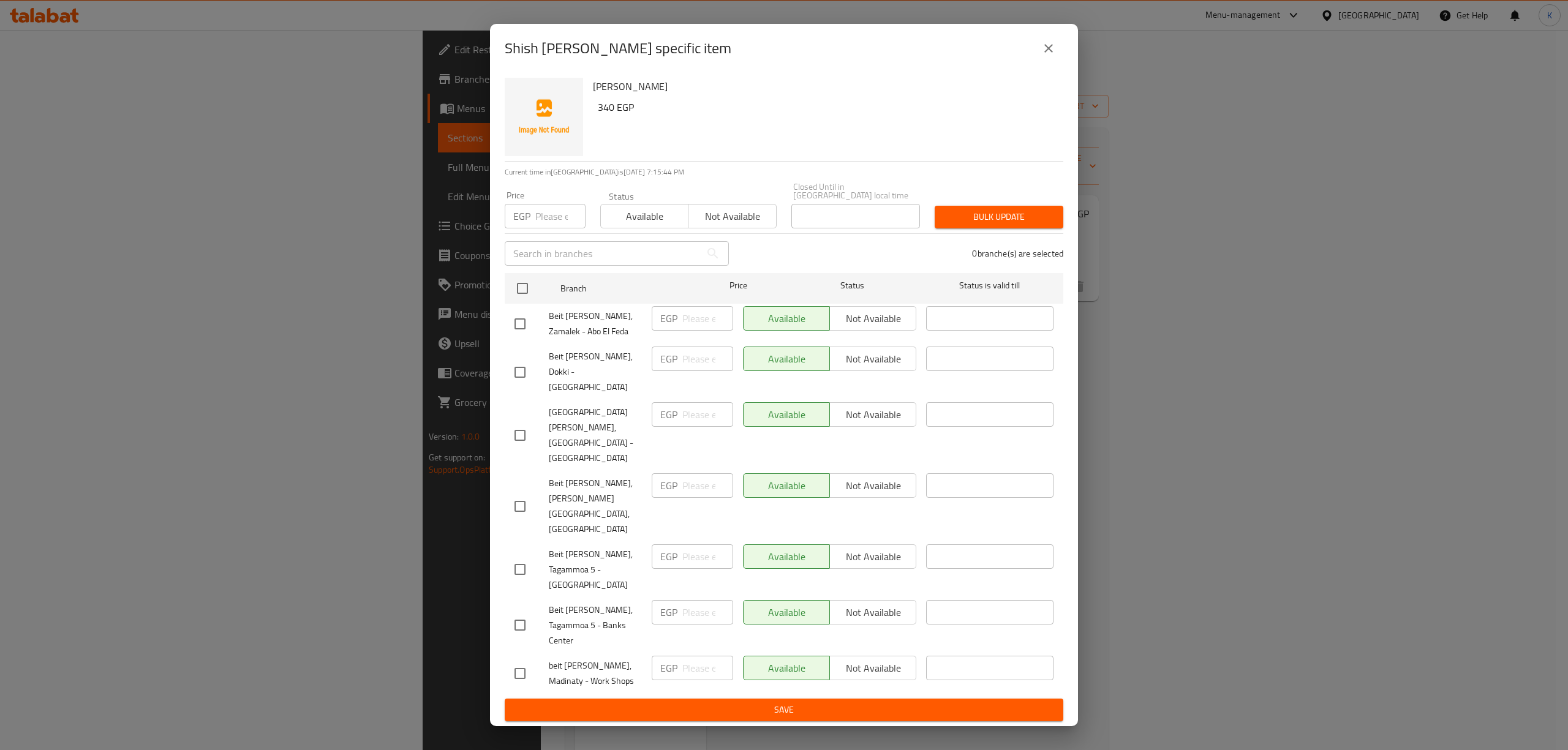
click at [1055, 56] on icon "close" at bounding box center [1049, 48] width 15 height 15
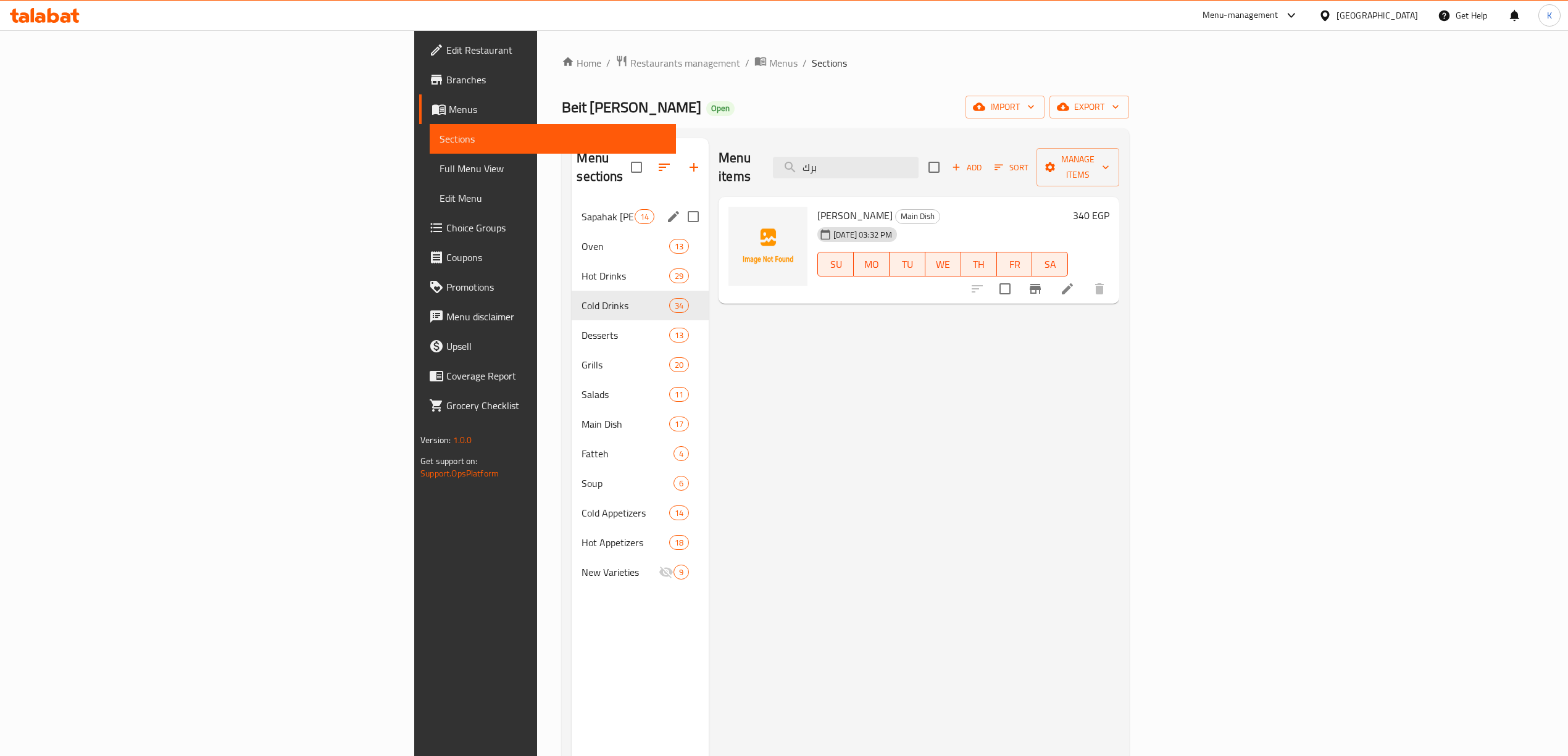
drag, startPoint x: 1008, startPoint y: 164, endPoint x: 262, endPoint y: 198, distance: 746.8
click at [414, 198] on div "Edit Restaurant Branches Menus Sections Full Menu View Edit Menu Choice Groups …" at bounding box center [784, 480] width 740 height 899
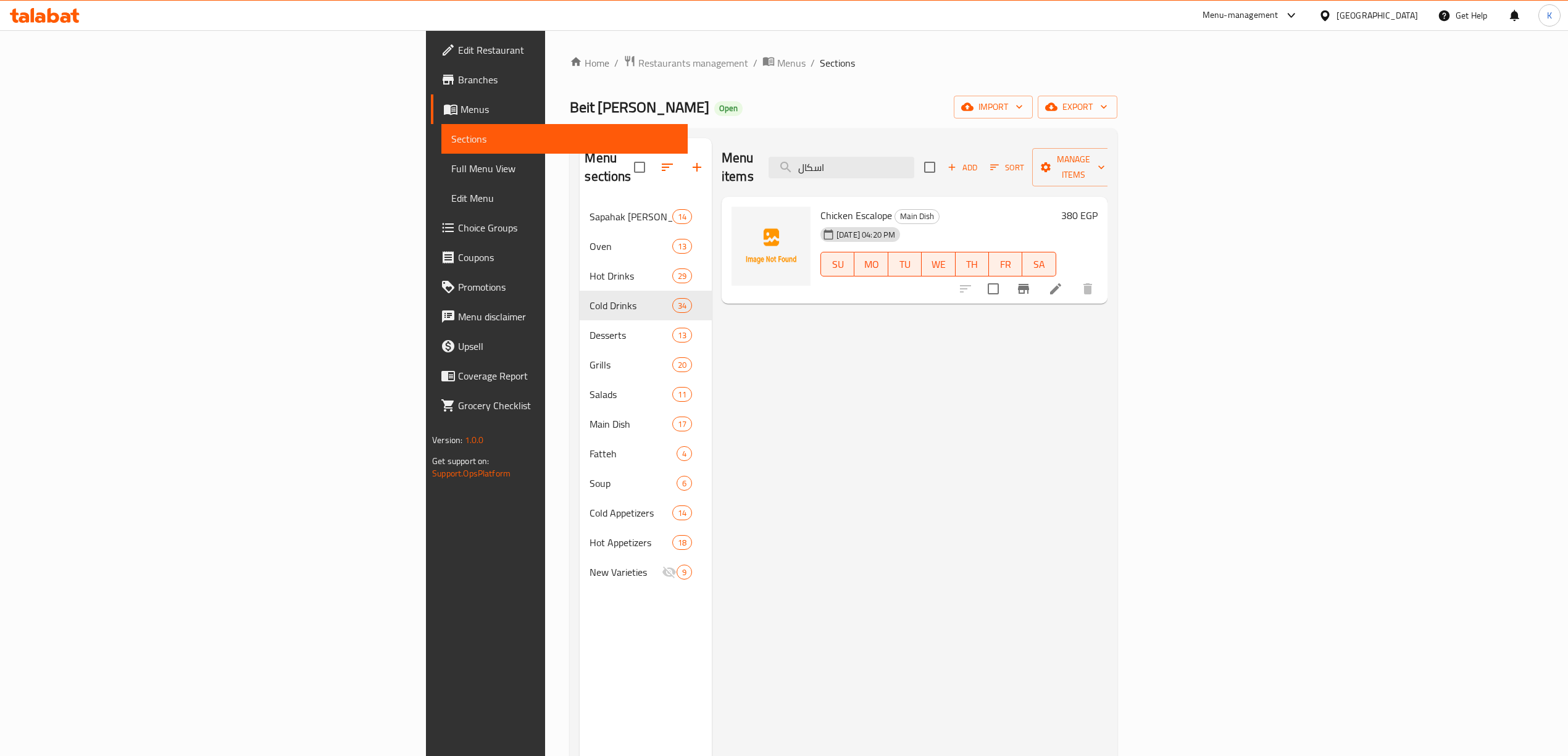
drag, startPoint x: 993, startPoint y: 168, endPoint x: 792, endPoint y: 175, distance: 201.1
click at [795, 173] on div "Menu items اسكال Add Sort Manage items" at bounding box center [915, 167] width 386 height 59
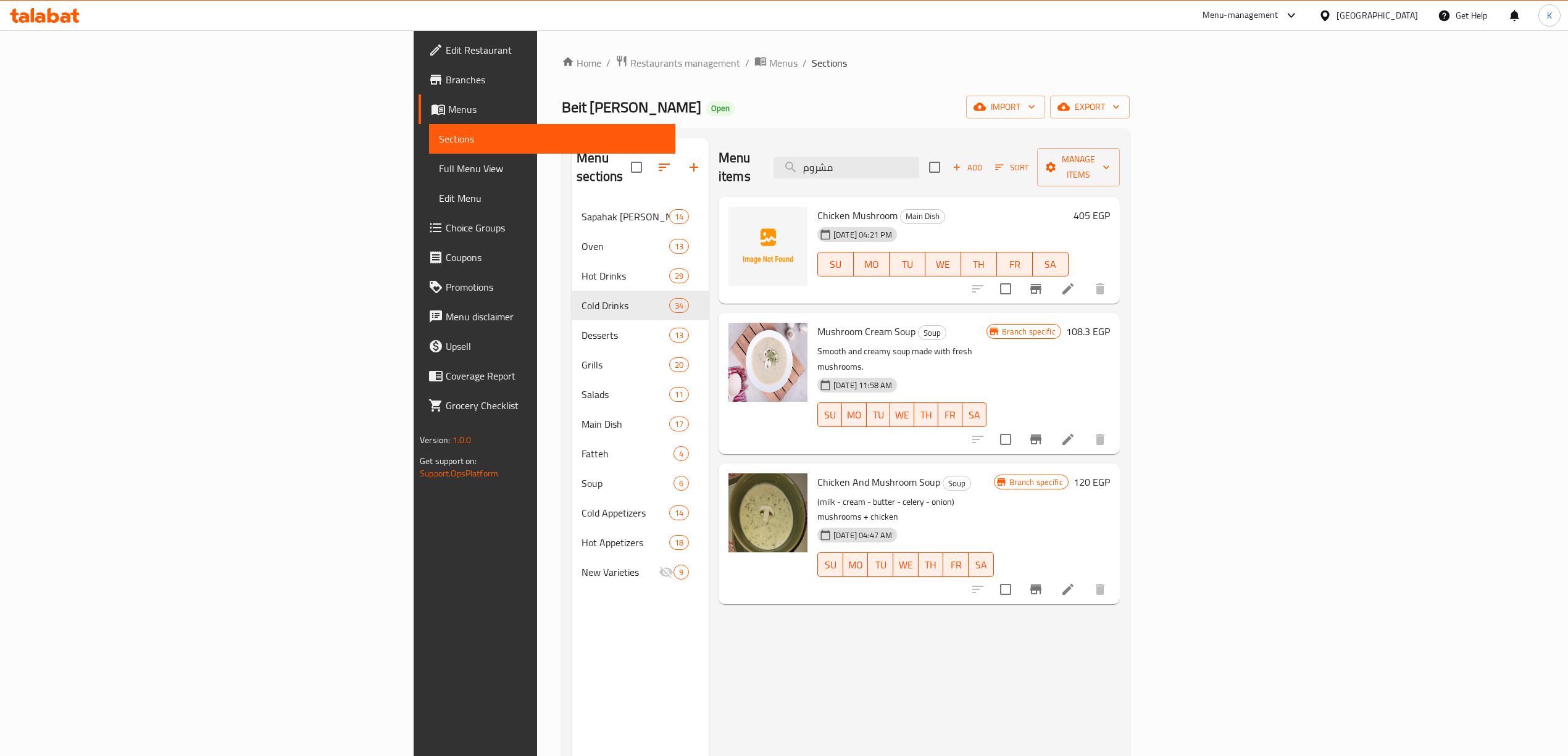
drag, startPoint x: 1021, startPoint y: 158, endPoint x: 402, endPoint y: 90, distance: 622.7
click at [562, 92] on div "Home / Restaurants management / Menus / Sections Beit [PERSON_NAME] Open import…" at bounding box center [846, 479] width 568 height 849
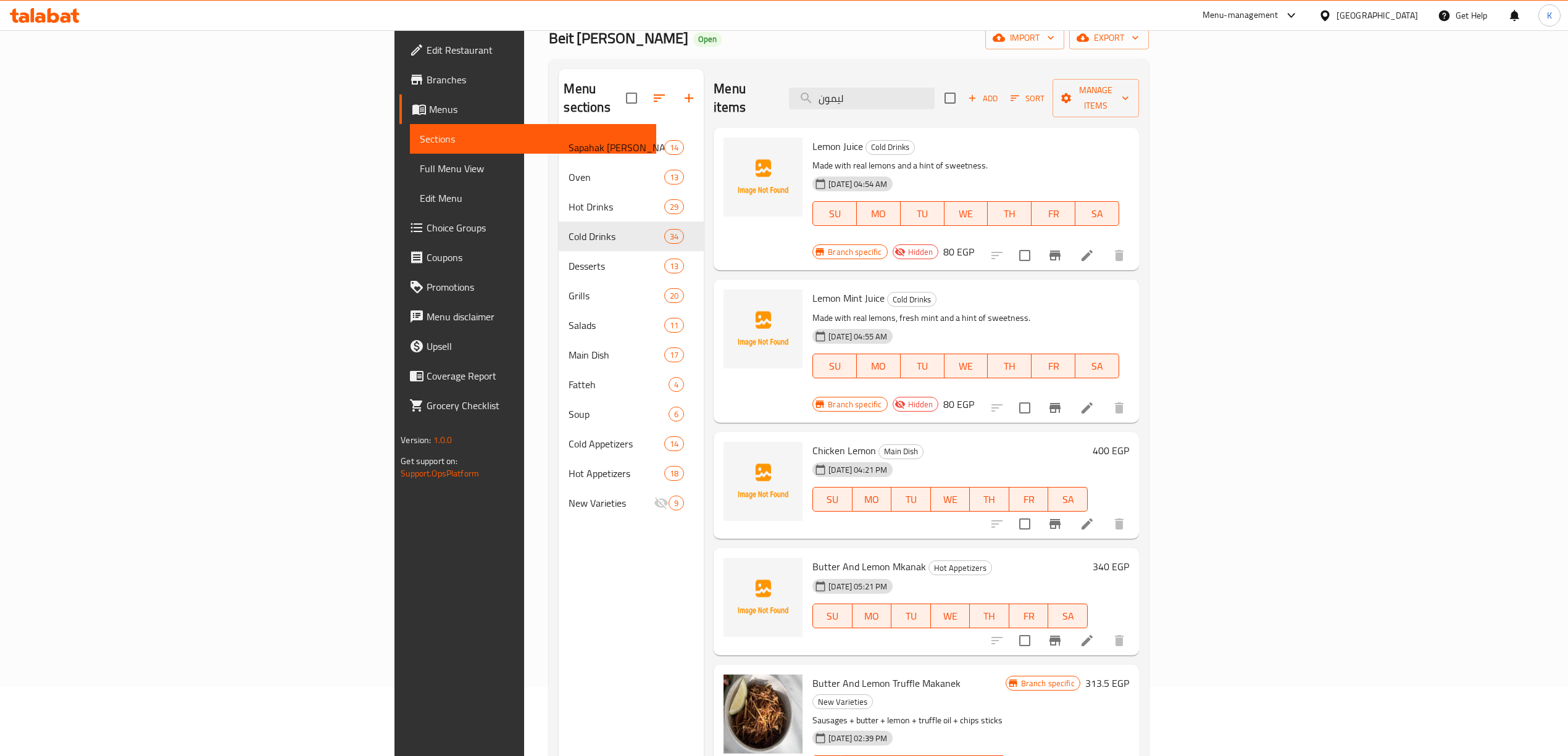
scroll to position [164, 0]
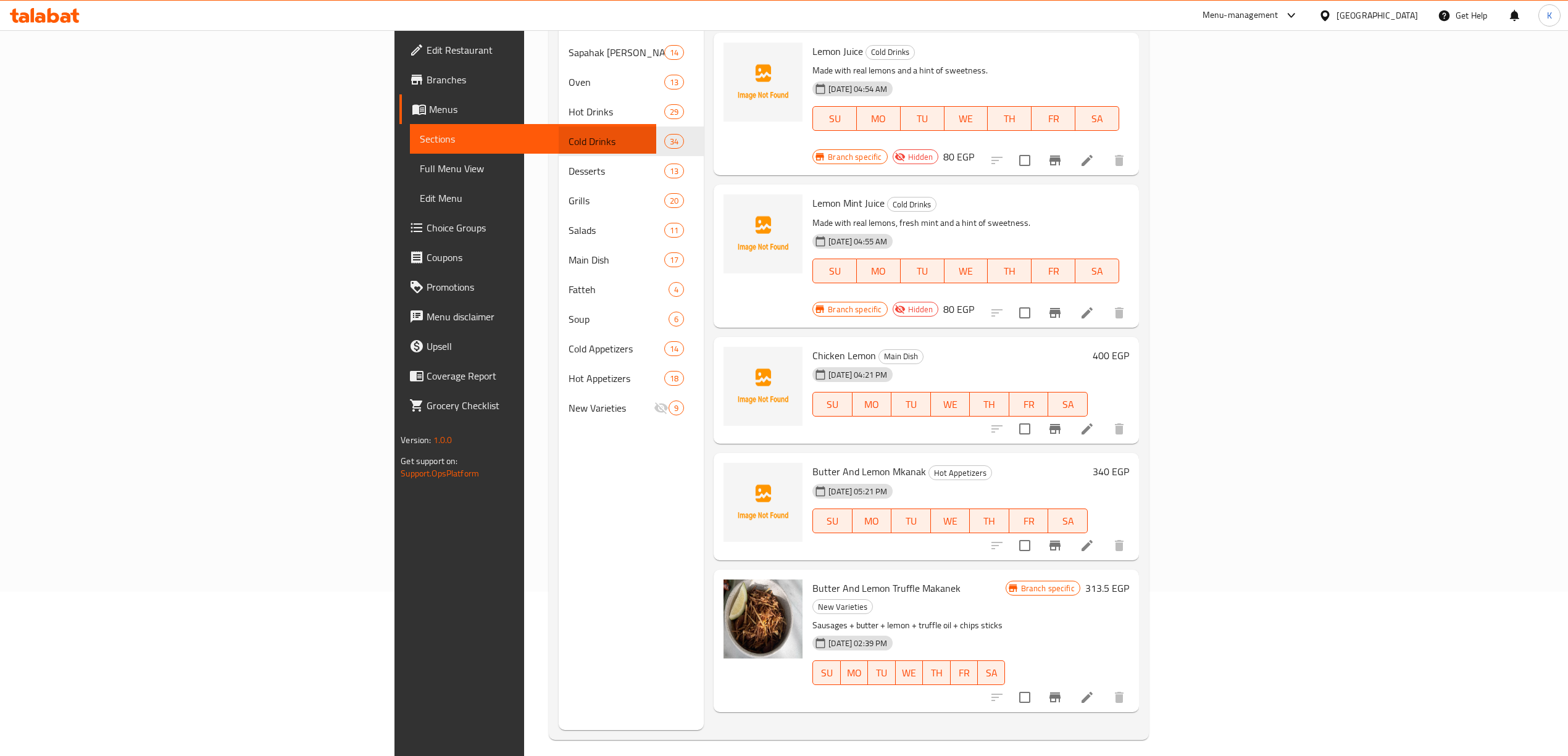
type input "ليمون"
click at [1400, 17] on div "[GEOGRAPHIC_DATA]" at bounding box center [1377, 15] width 82 height 14
click at [1272, 329] on div "[GEOGRAPHIC_DATA]" at bounding box center [1284, 324] width 82 height 14
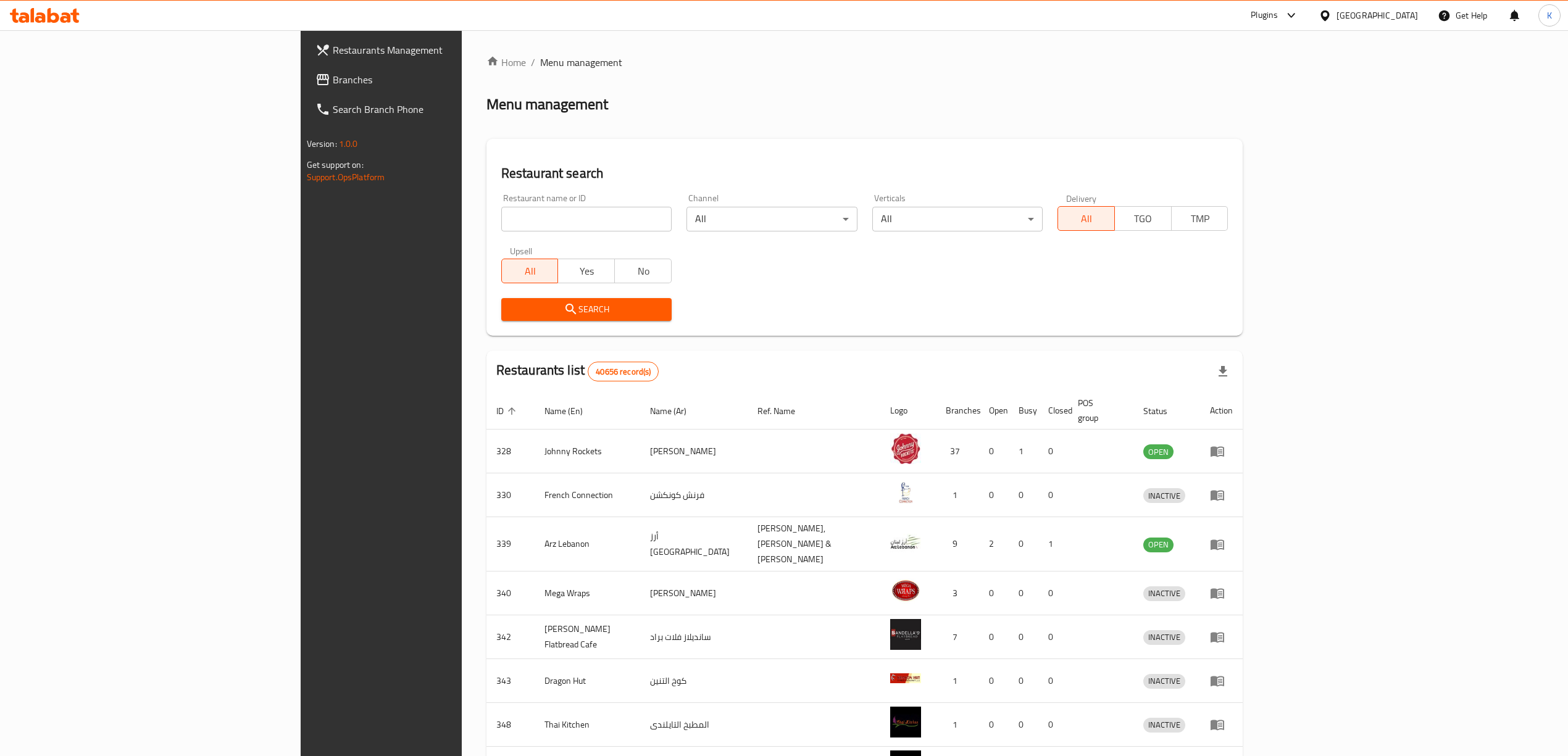
click at [501, 223] on input "search" at bounding box center [586, 219] width 170 height 25
paste input "770809"
type input "770809"
click at [511, 306] on span "Search" at bounding box center [586, 310] width 151 height 16
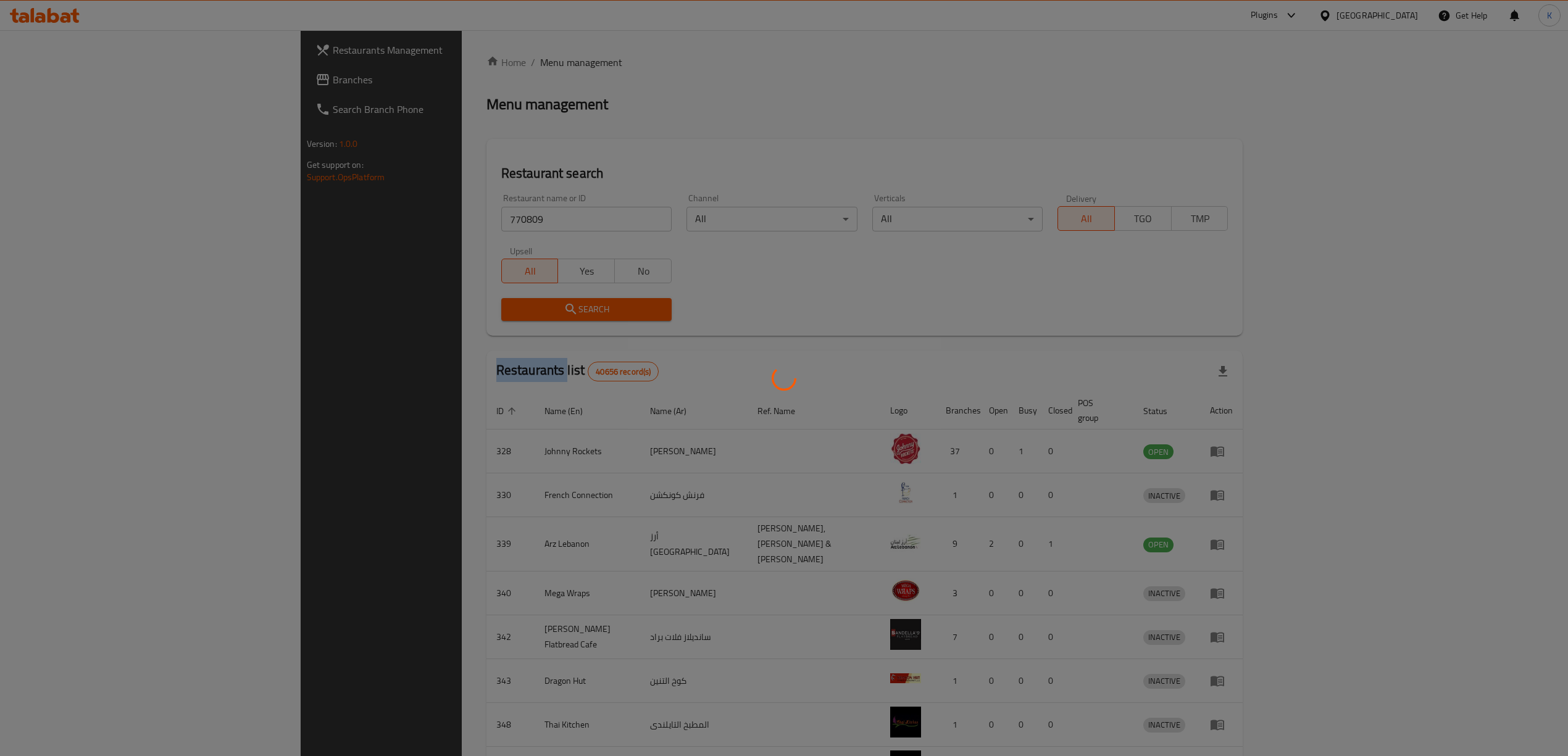
click at [511, 306] on div at bounding box center [784, 378] width 1568 height 756
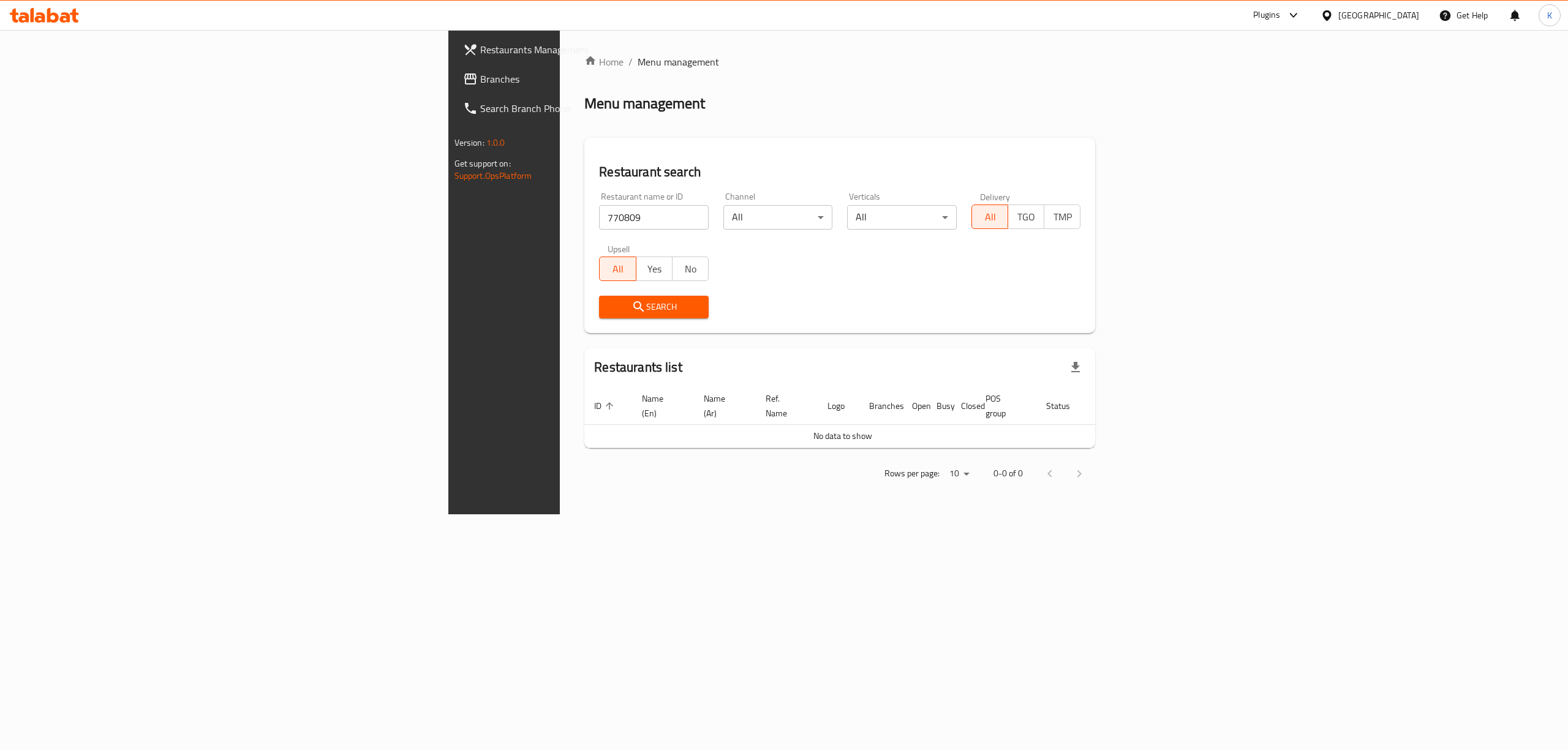
click at [599, 214] on input "770809" at bounding box center [653, 217] width 110 height 24
click at [480, 83] on span "Branches" at bounding box center [590, 79] width 221 height 15
